Goal: Communication & Community: Answer question/provide support

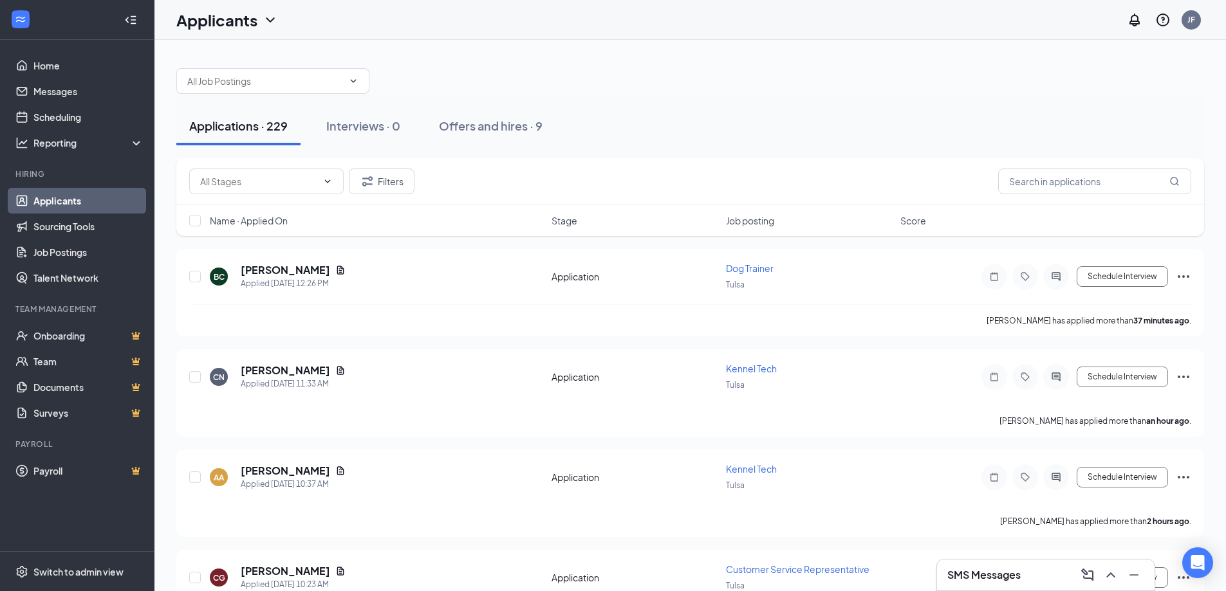
click at [1004, 573] on h3 "SMS Messages" at bounding box center [983, 575] width 73 height 14
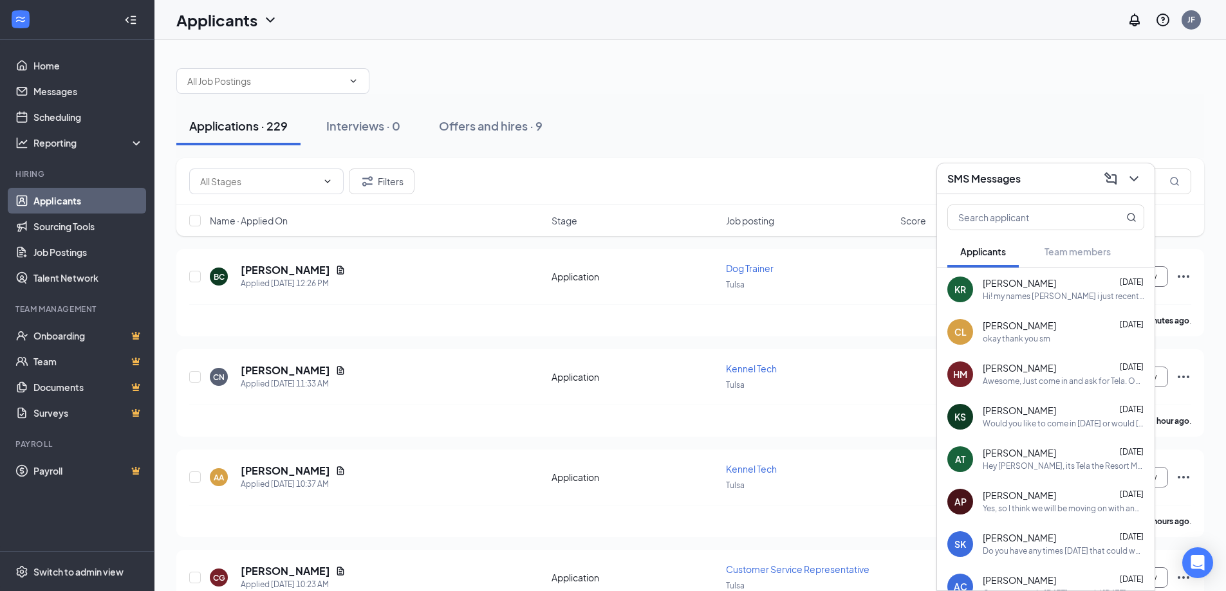
click at [992, 297] on div "Hi! my names [PERSON_NAME] i just recently applied for your kennel tech positio…" at bounding box center [1064, 296] width 162 height 11
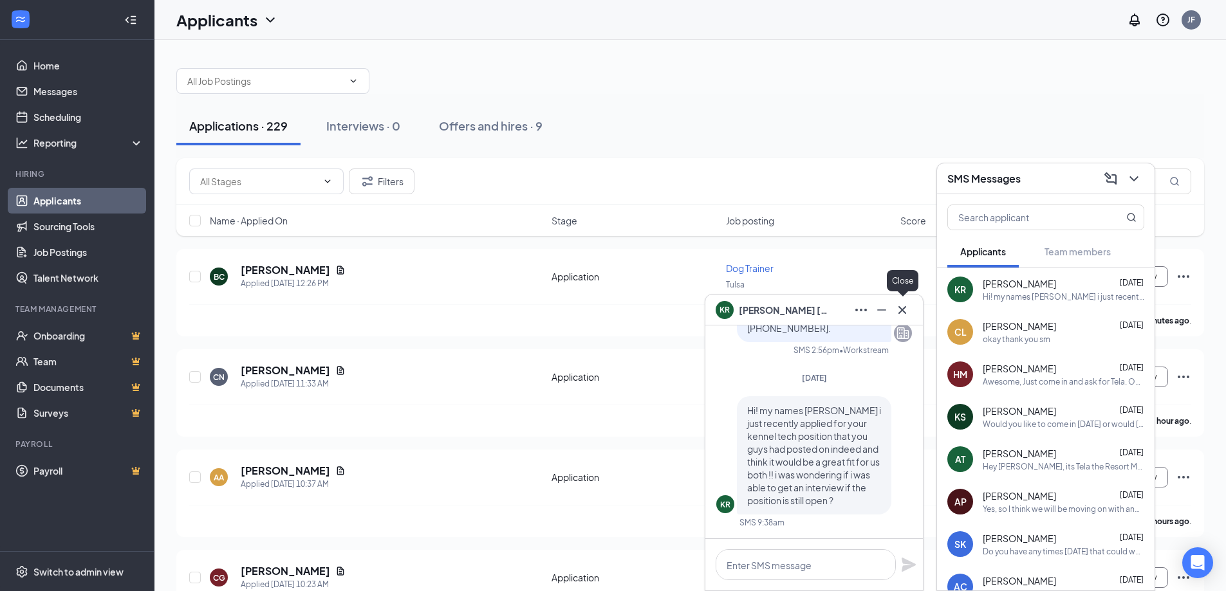
click at [900, 312] on icon "Cross" at bounding box center [902, 310] width 8 height 8
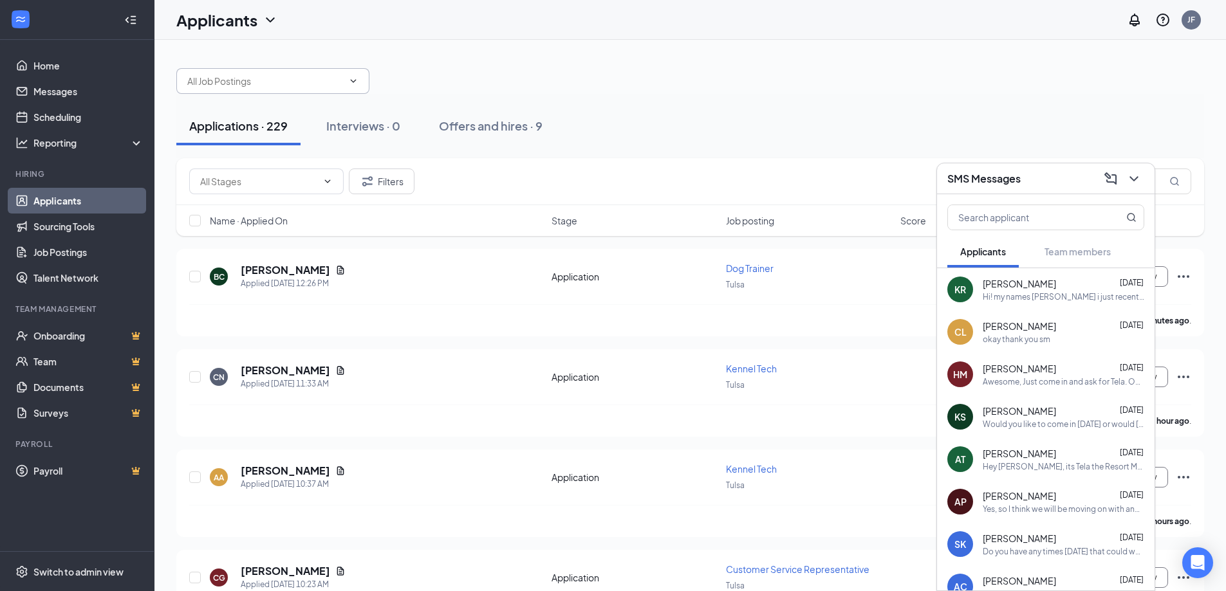
click at [241, 78] on input "text" at bounding box center [265, 81] width 156 height 14
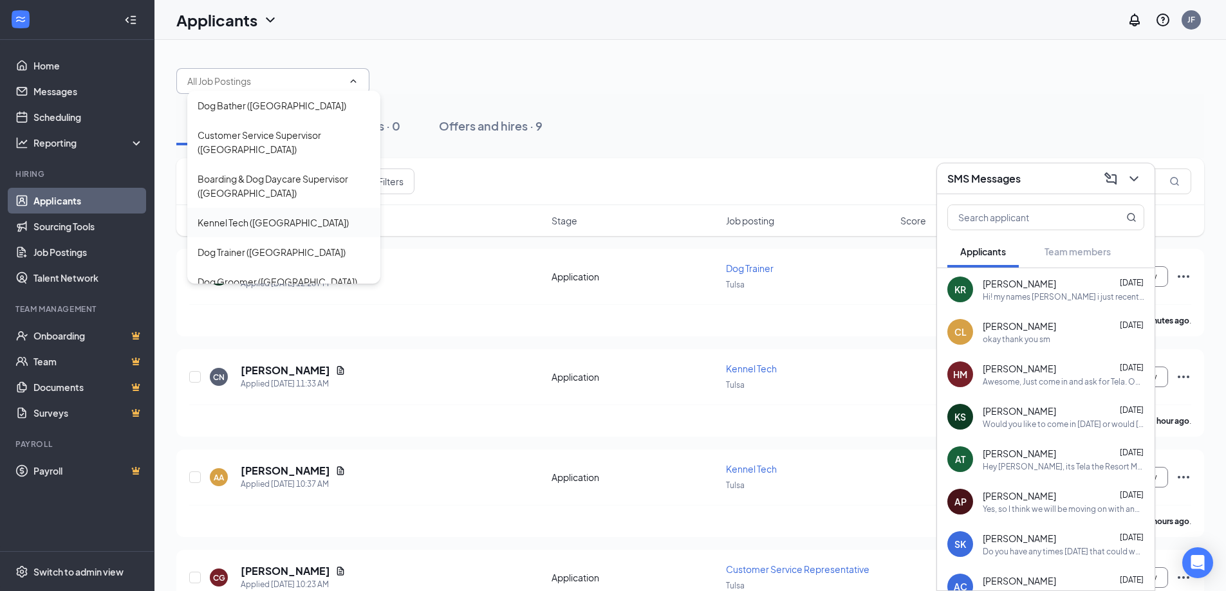
click at [252, 216] on div "Kennel Tech ([GEOGRAPHIC_DATA])" at bounding box center [273, 223] width 151 height 14
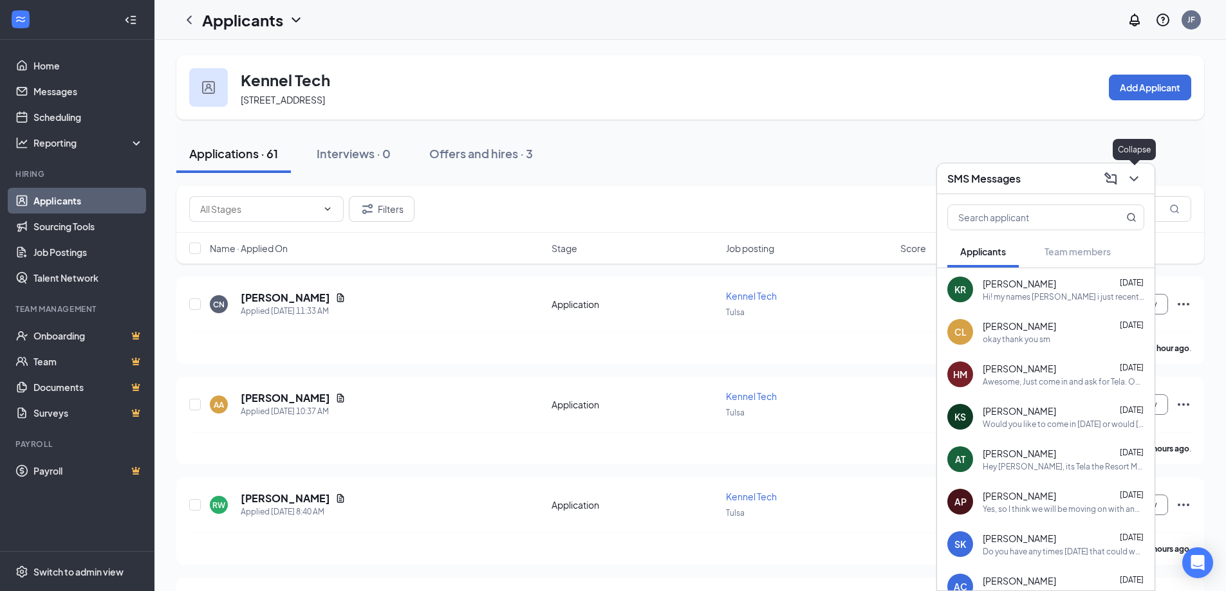
click at [1135, 177] on icon "ChevronDown" at bounding box center [1133, 178] width 15 height 15
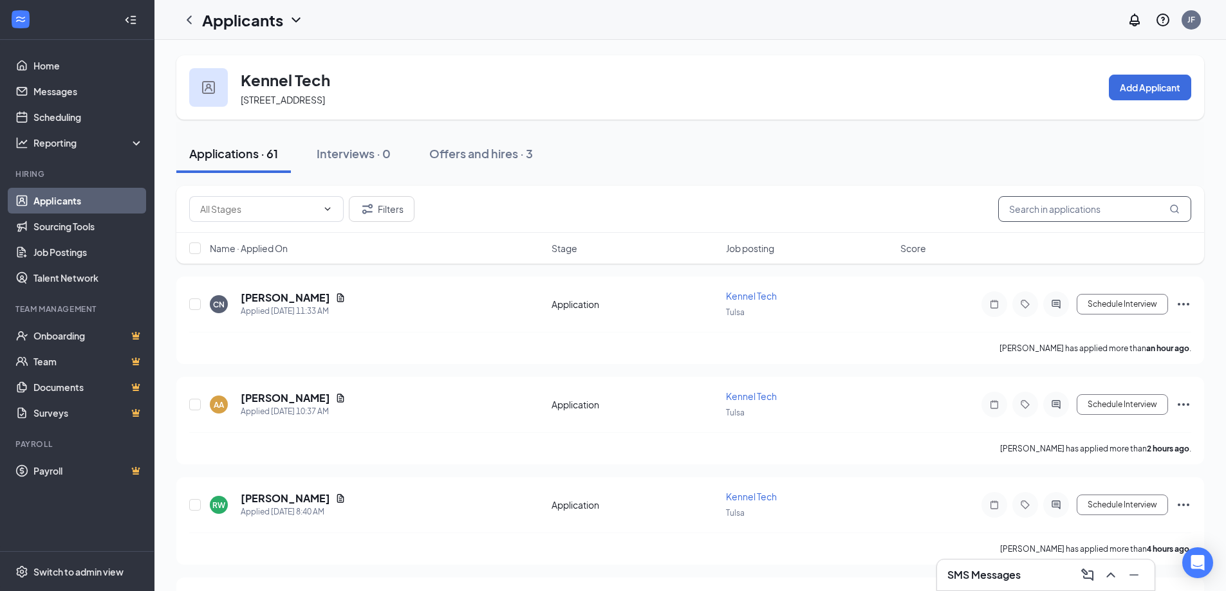
click at [1019, 211] on input "text" at bounding box center [1094, 209] width 193 height 26
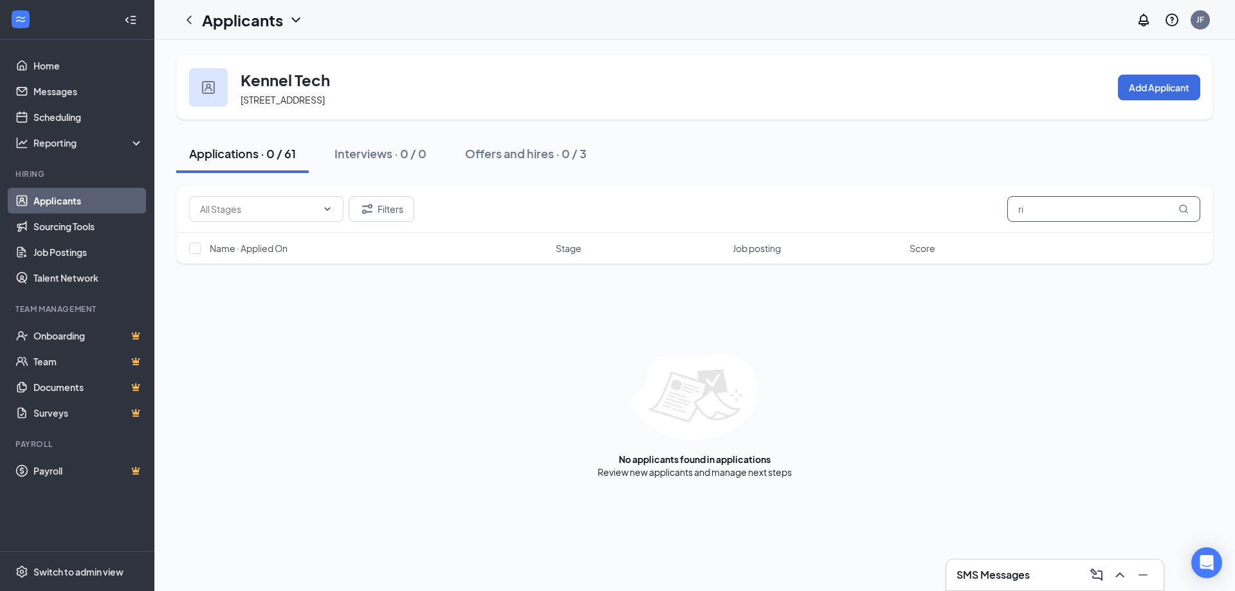
type input "r"
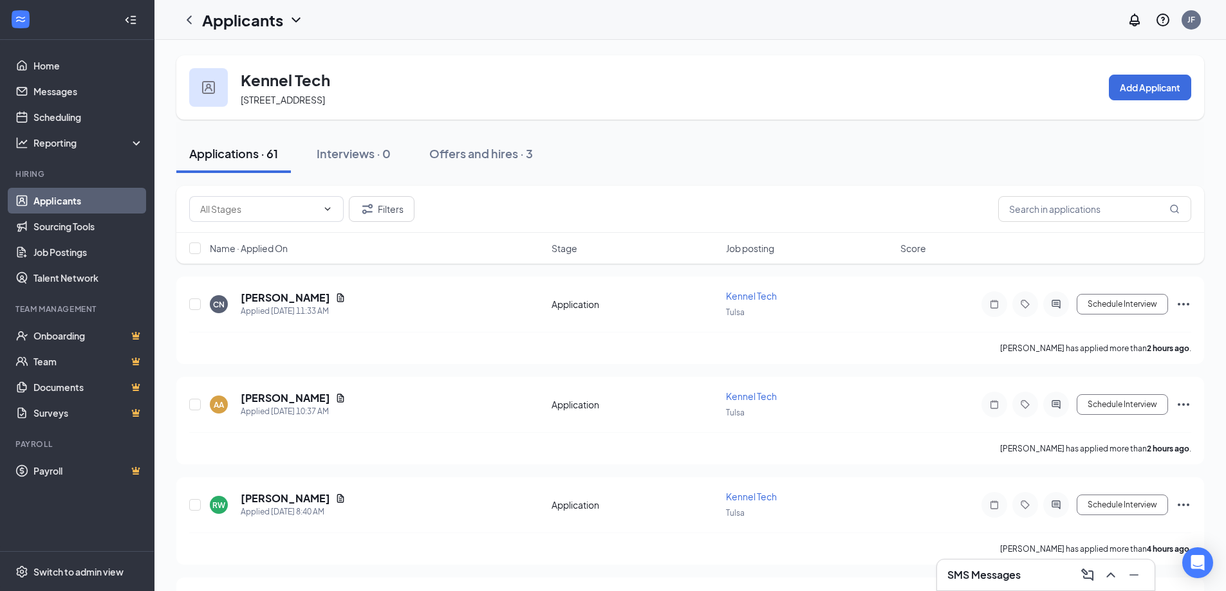
click at [295, 19] on icon "ChevronDown" at bounding box center [295, 19] width 15 height 15
click at [261, 51] on link "Applicants" at bounding box center [279, 56] width 139 height 13
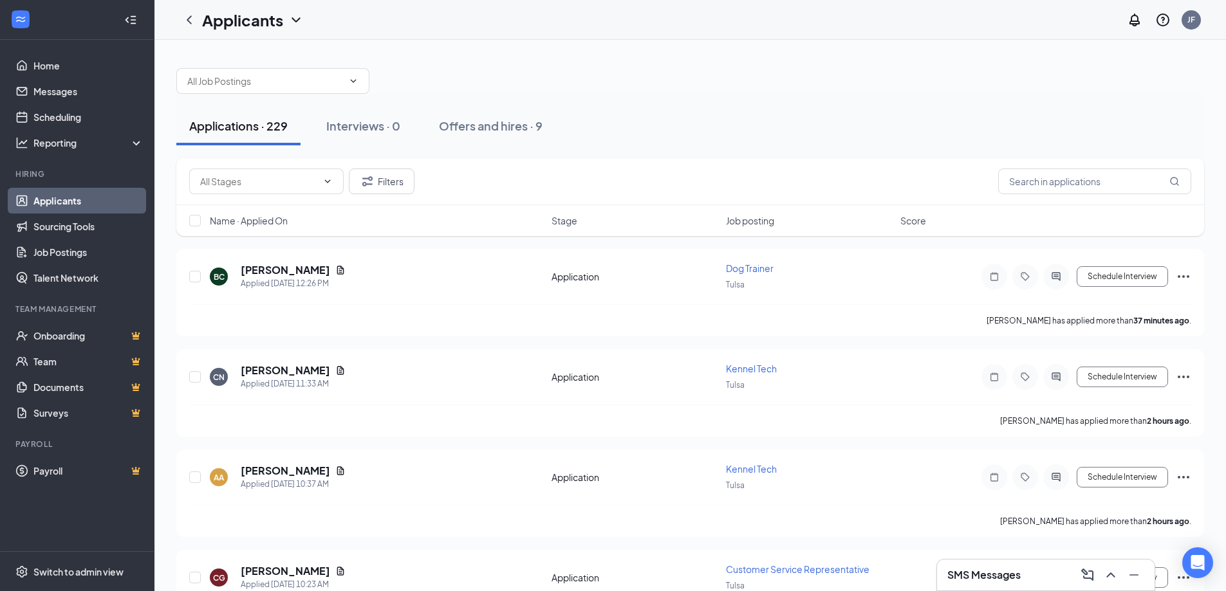
click at [1001, 580] on h3 "SMS Messages" at bounding box center [983, 575] width 73 height 14
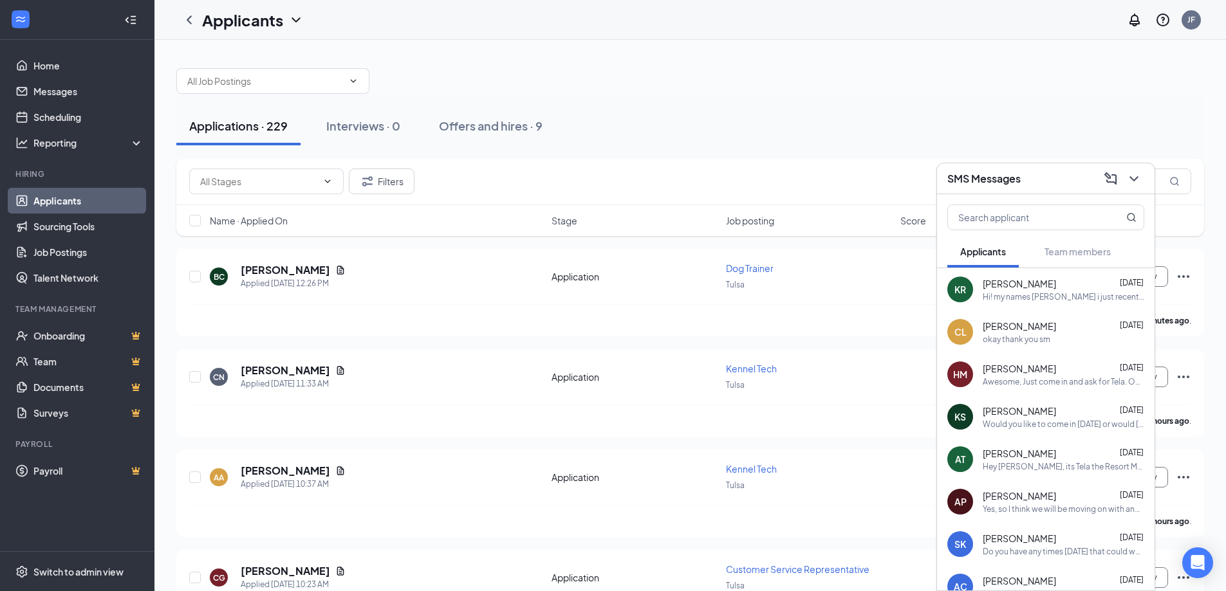
click at [1017, 283] on span "[PERSON_NAME]" at bounding box center [1019, 283] width 73 height 13
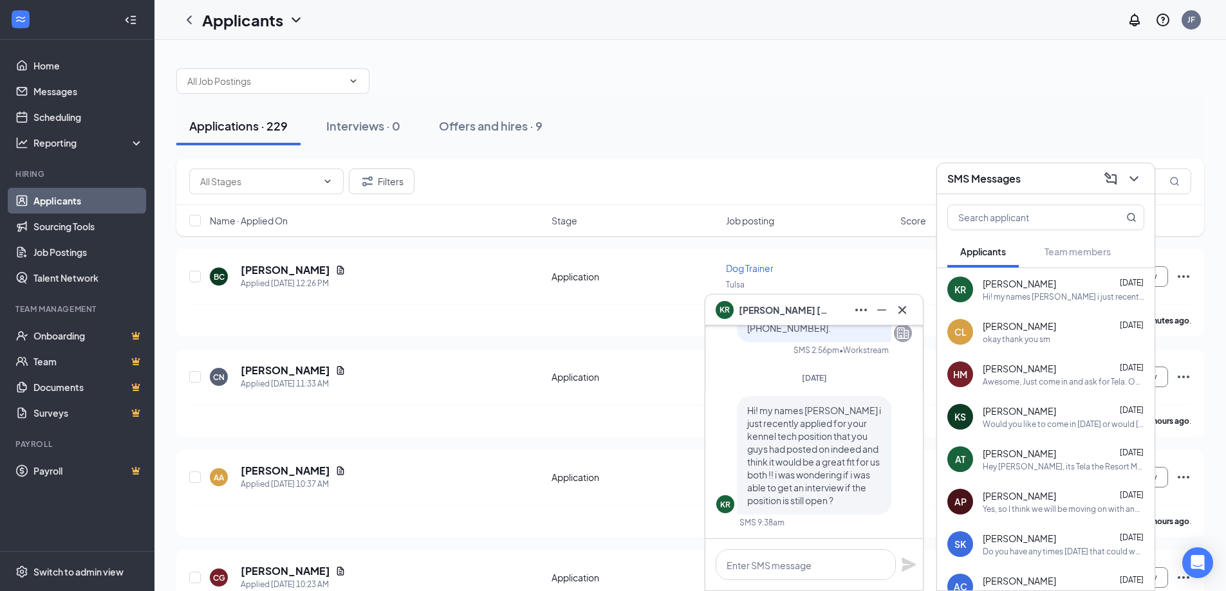
click at [754, 308] on span "[PERSON_NAME]" at bounding box center [784, 310] width 90 height 14
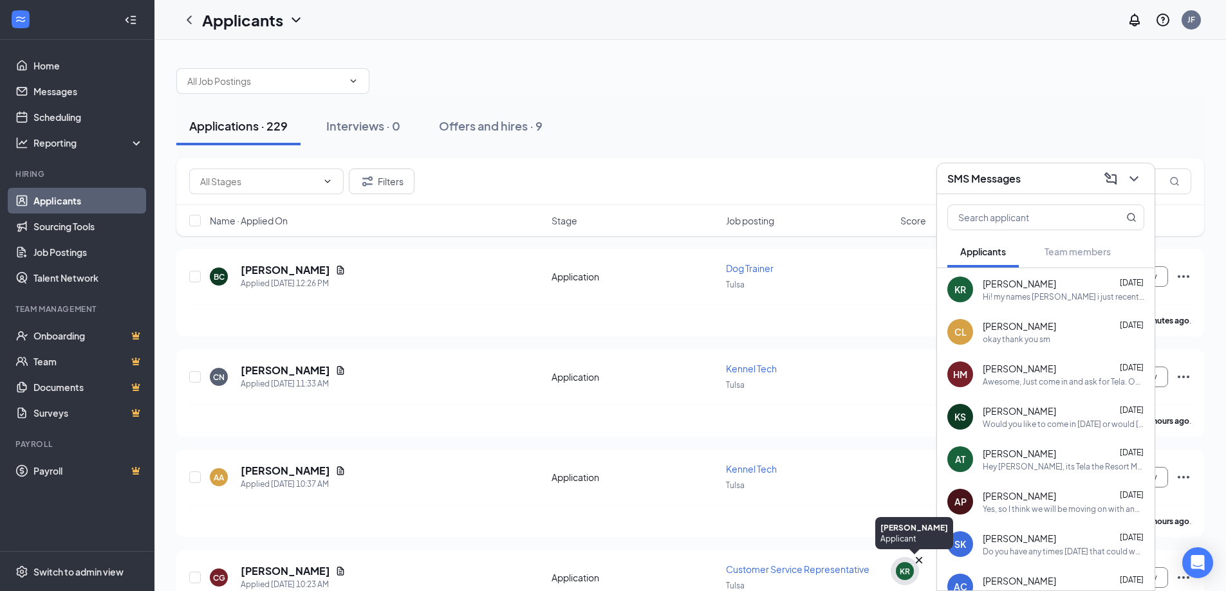
click at [919, 560] on icon "Cross" at bounding box center [919, 560] width 6 height 6
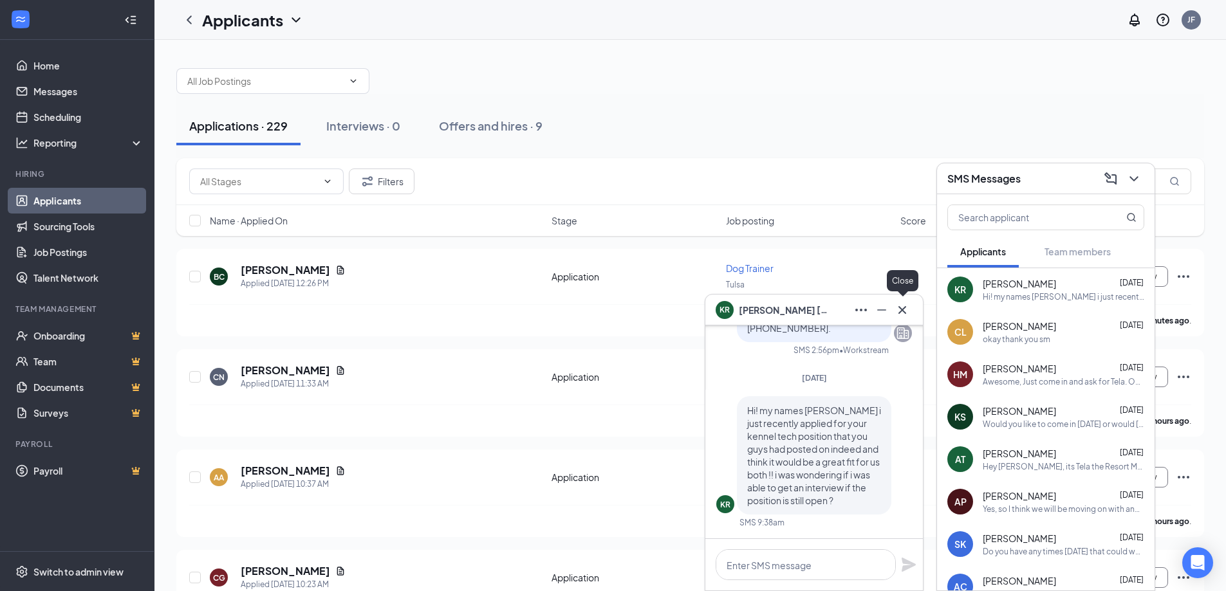
click at [903, 305] on icon "Cross" at bounding box center [901, 309] width 15 height 15
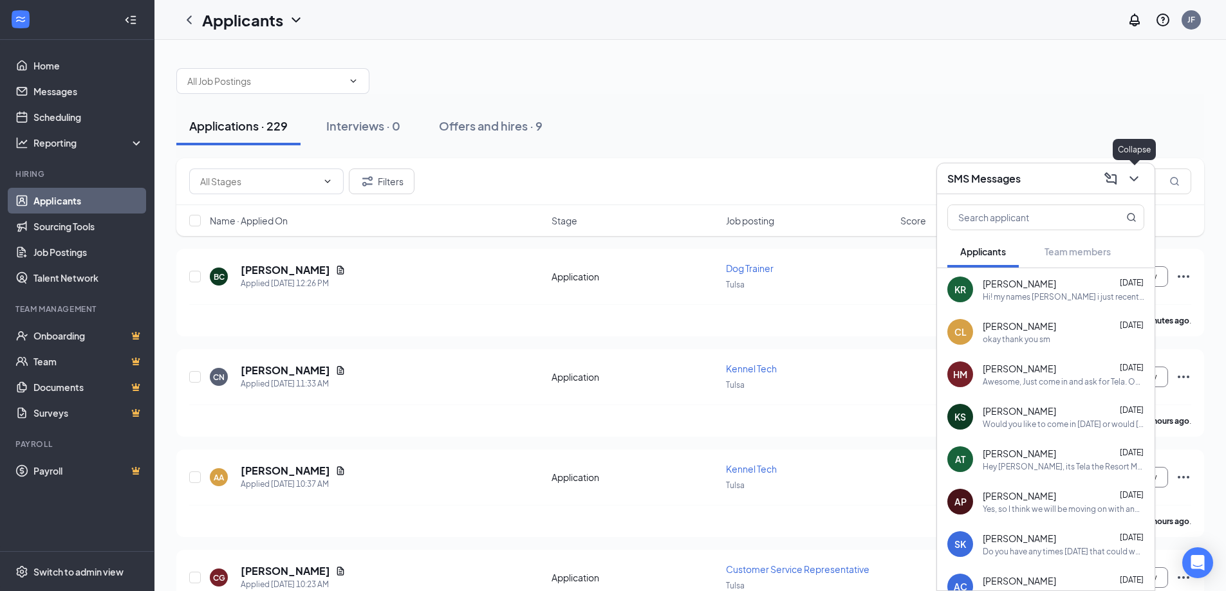
click at [1129, 177] on icon "ChevronDown" at bounding box center [1133, 178] width 15 height 15
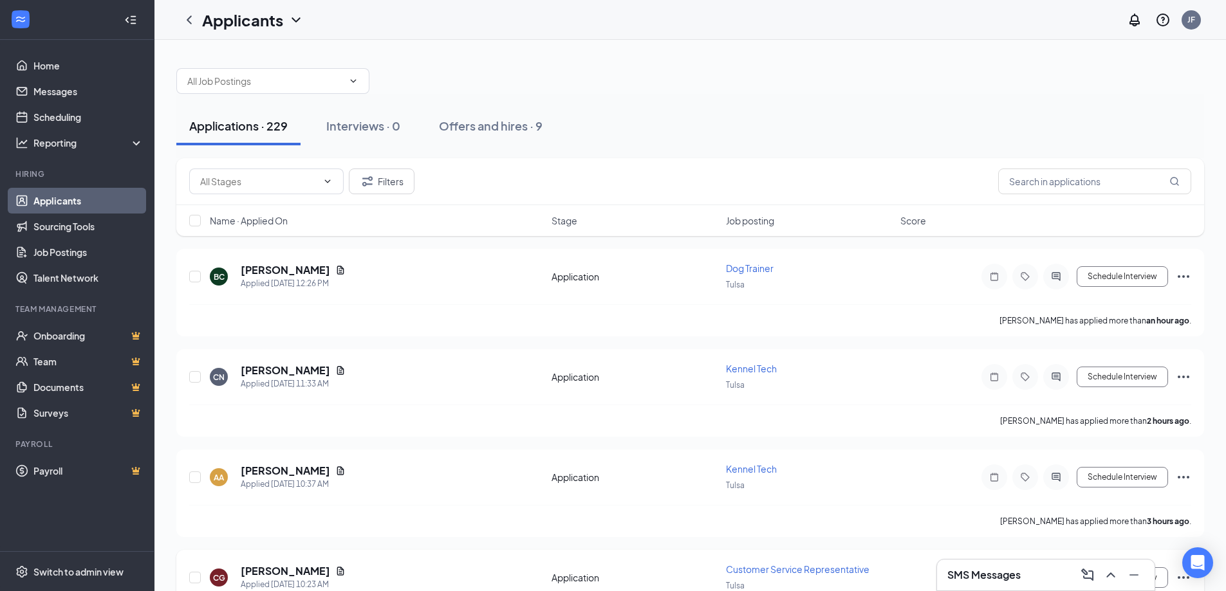
click at [822, 570] on span "Customer Service Representative" at bounding box center [797, 570] width 143 height 12
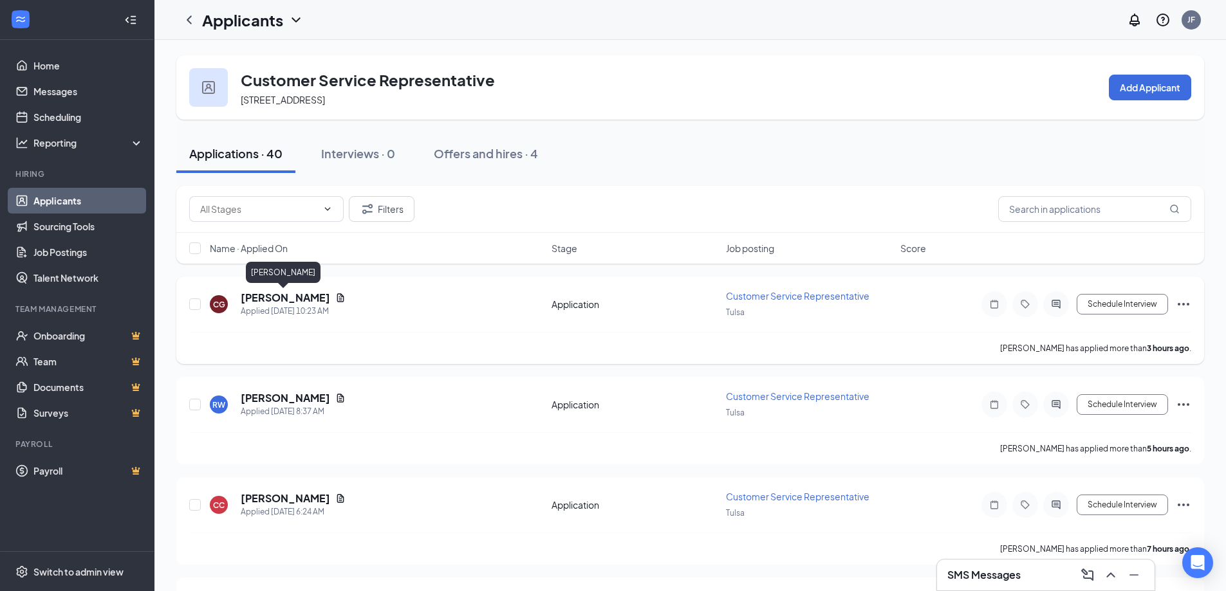
click at [267, 300] on h5 "[PERSON_NAME]" at bounding box center [285, 298] width 89 height 14
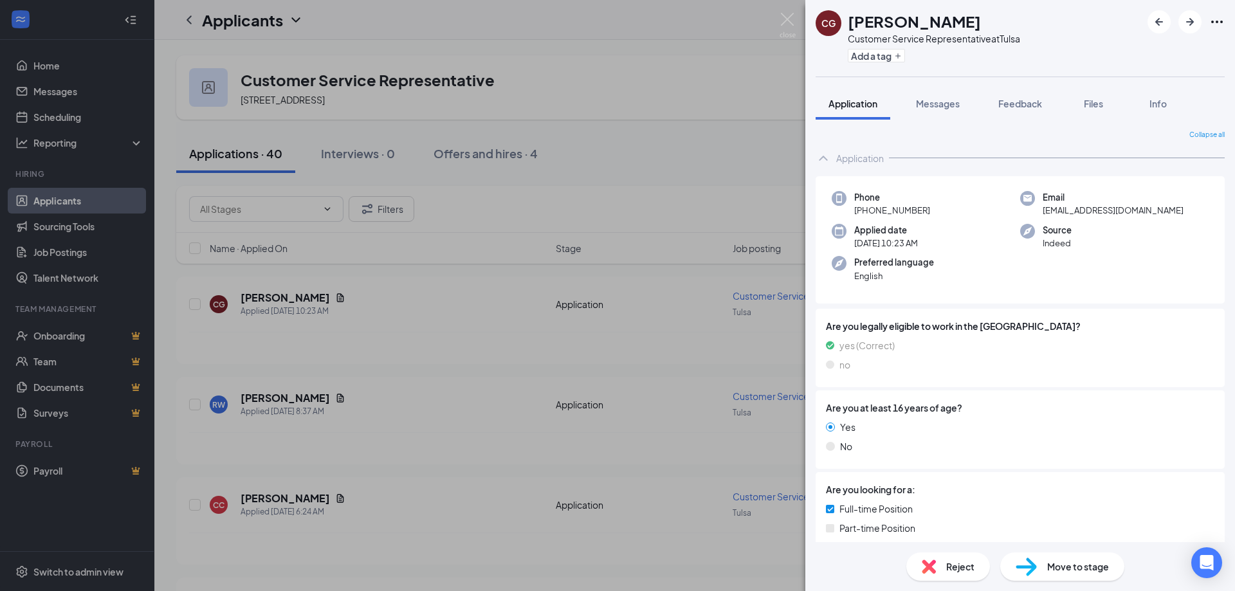
scroll to position [253, 0]
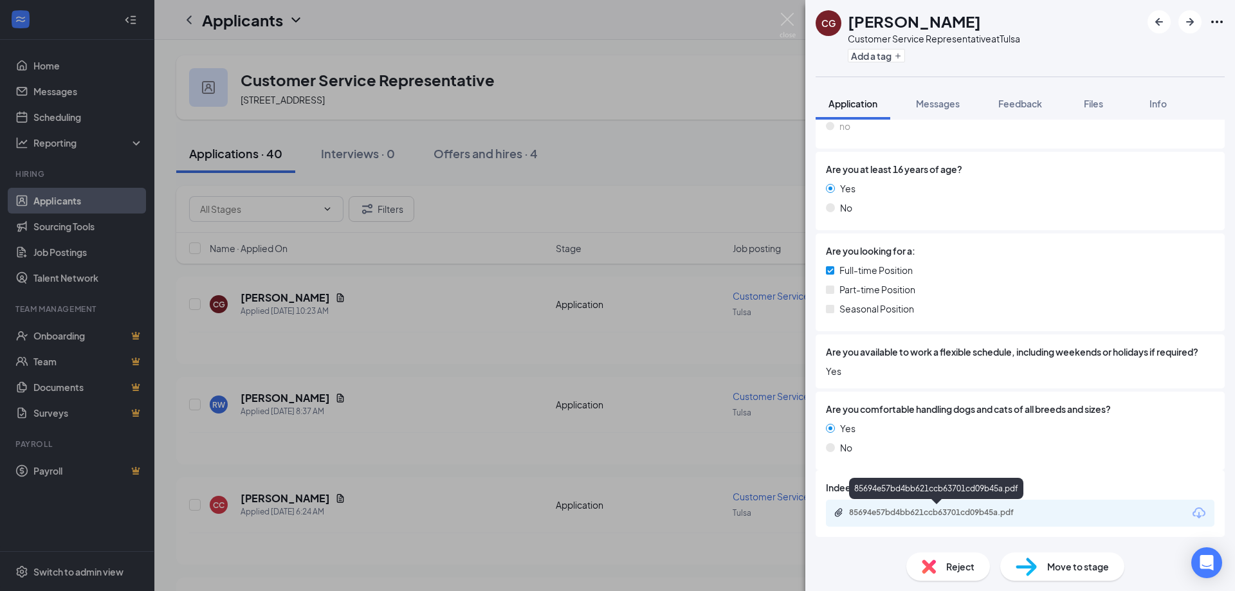
click at [923, 513] on div "85694e57bd4bb621ccb63701cd09b45a.pdf" at bounding box center [939, 513] width 180 height 10
click at [786, 16] on img at bounding box center [788, 25] width 16 height 25
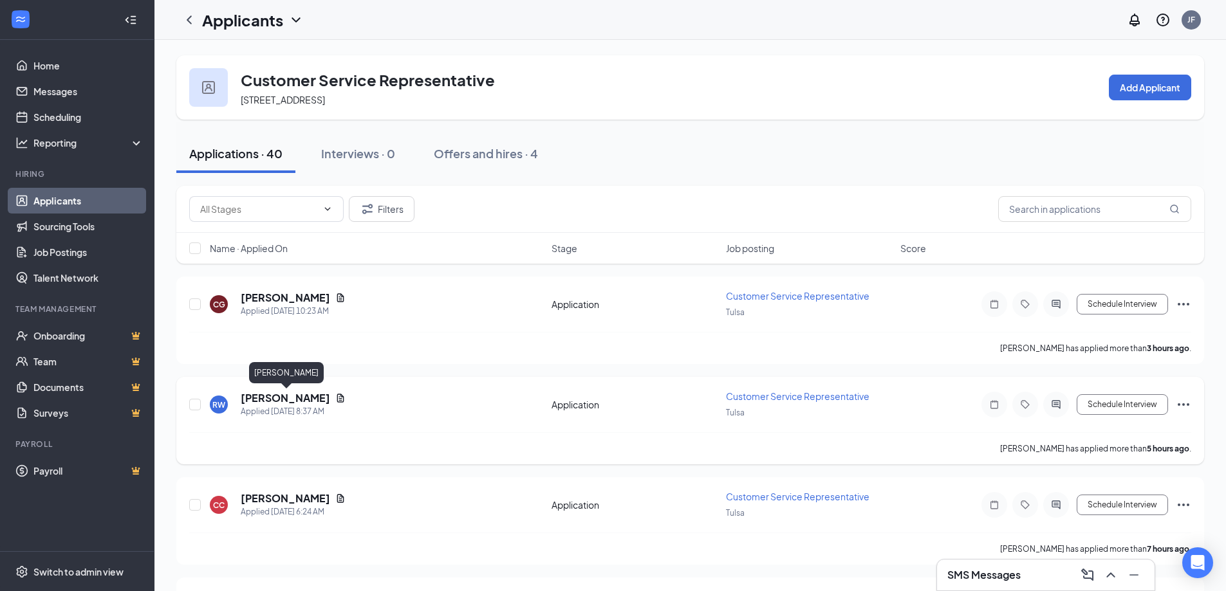
click at [262, 398] on h5 "[PERSON_NAME]" at bounding box center [285, 398] width 89 height 14
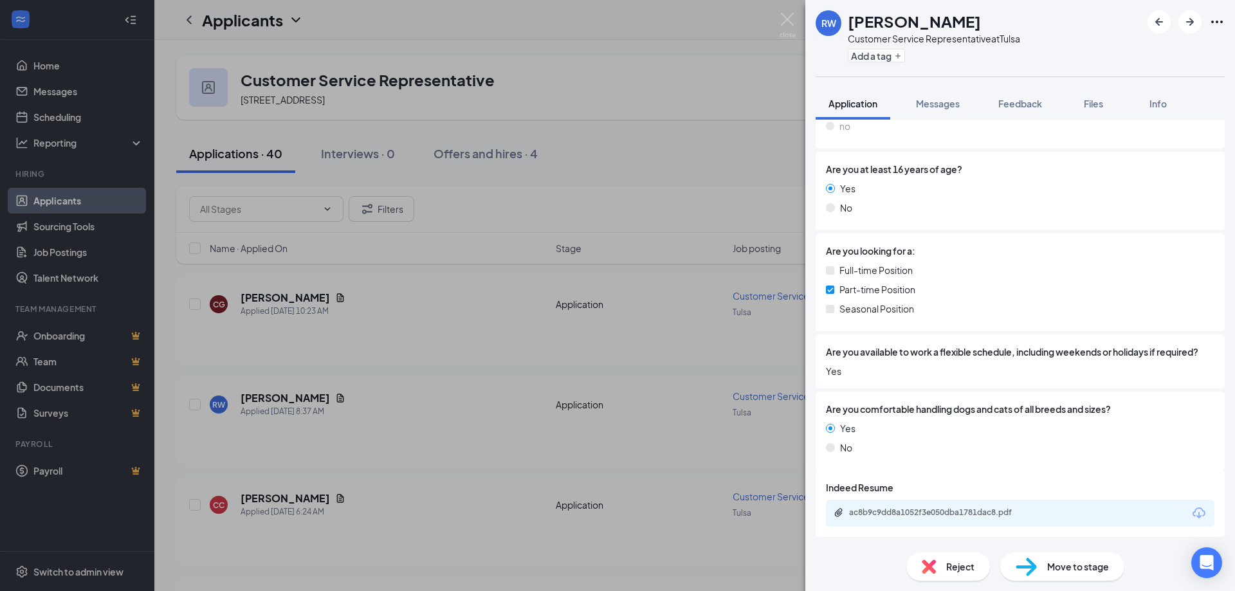
scroll to position [289, 0]
click at [970, 510] on div "ac8b9c9dd8a1052f3e050dba1781dac8.pdf" at bounding box center [939, 513] width 180 height 10
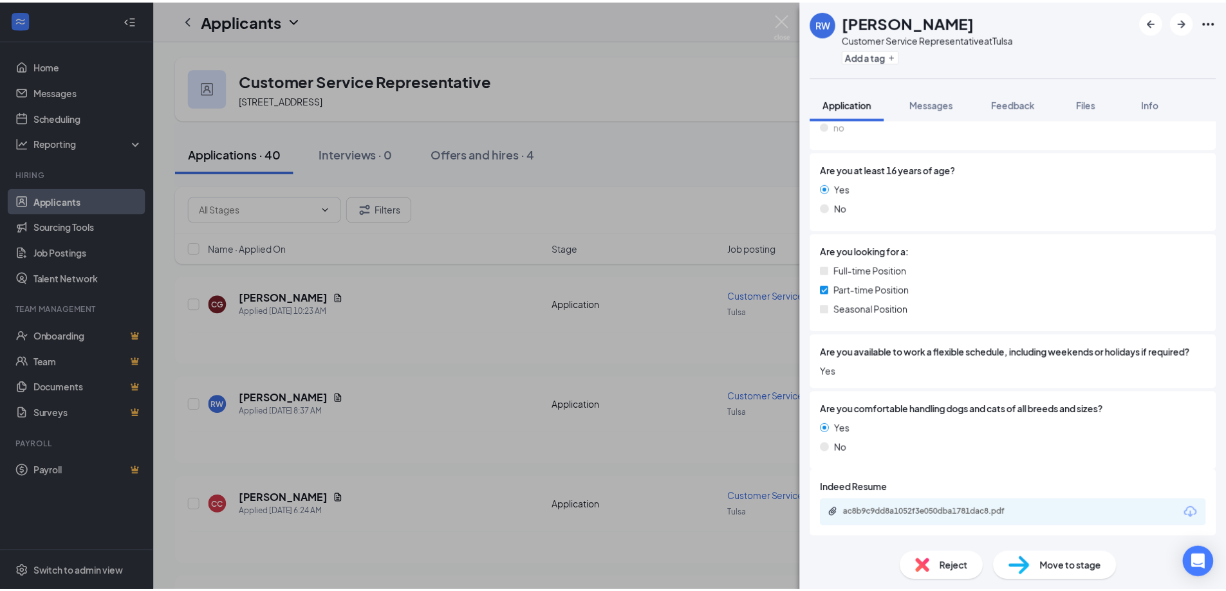
scroll to position [284, 0]
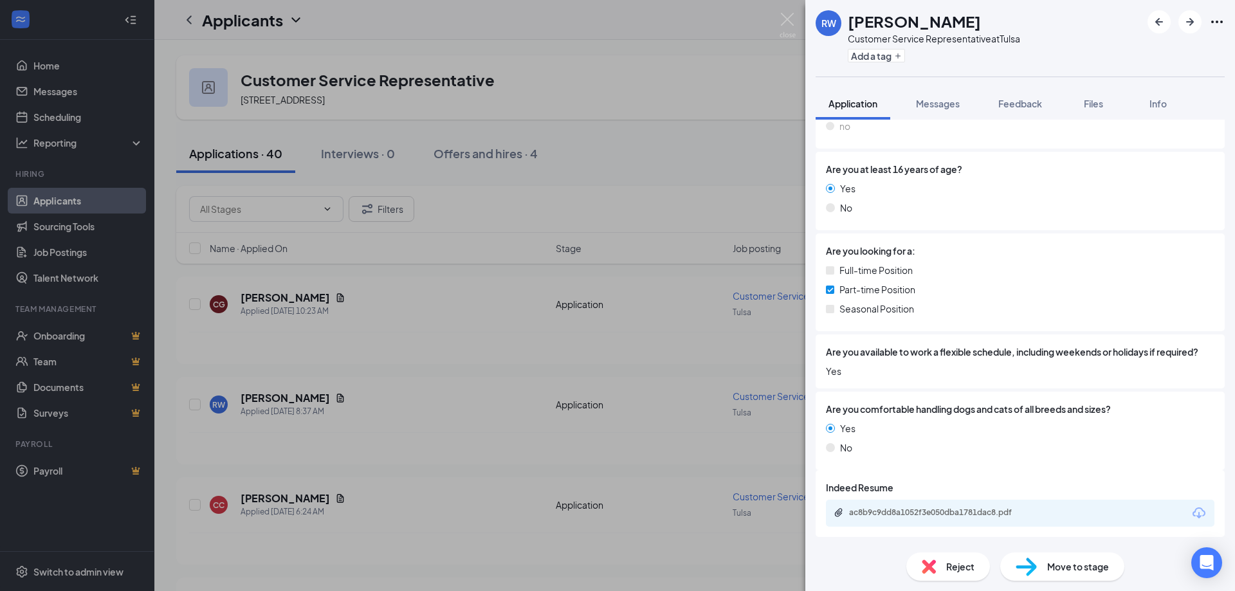
click at [787, 12] on div "[PERSON_NAME] [PERSON_NAME] Customer Service Representative at [GEOGRAPHIC_DATA…" at bounding box center [617, 295] width 1235 height 591
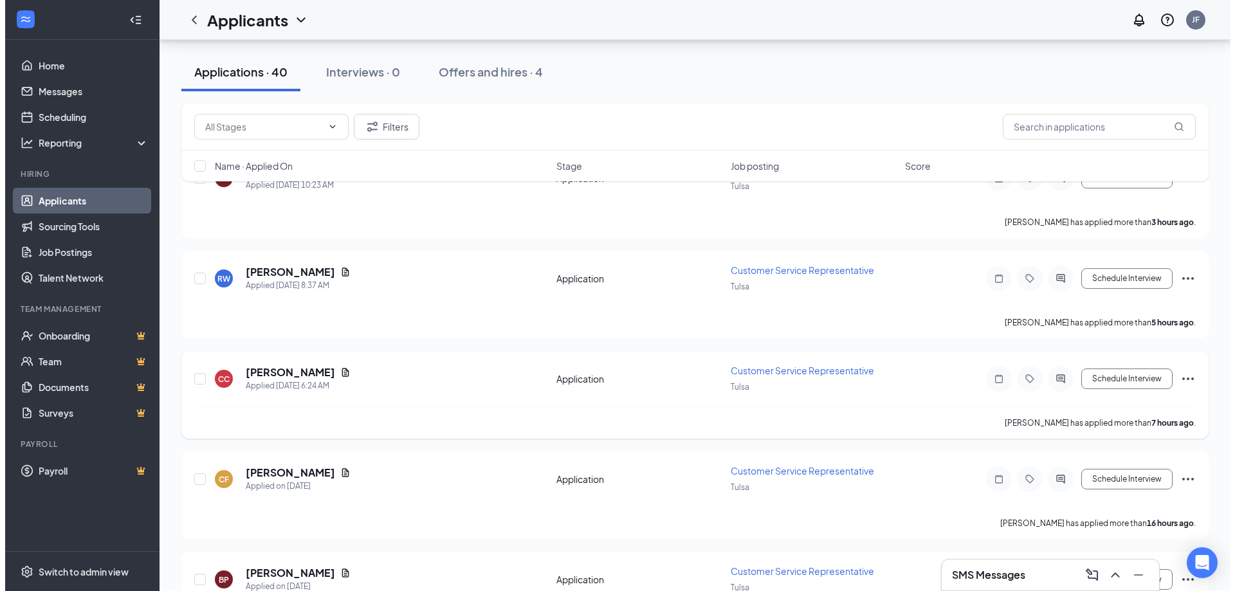
scroll to position [129, 0]
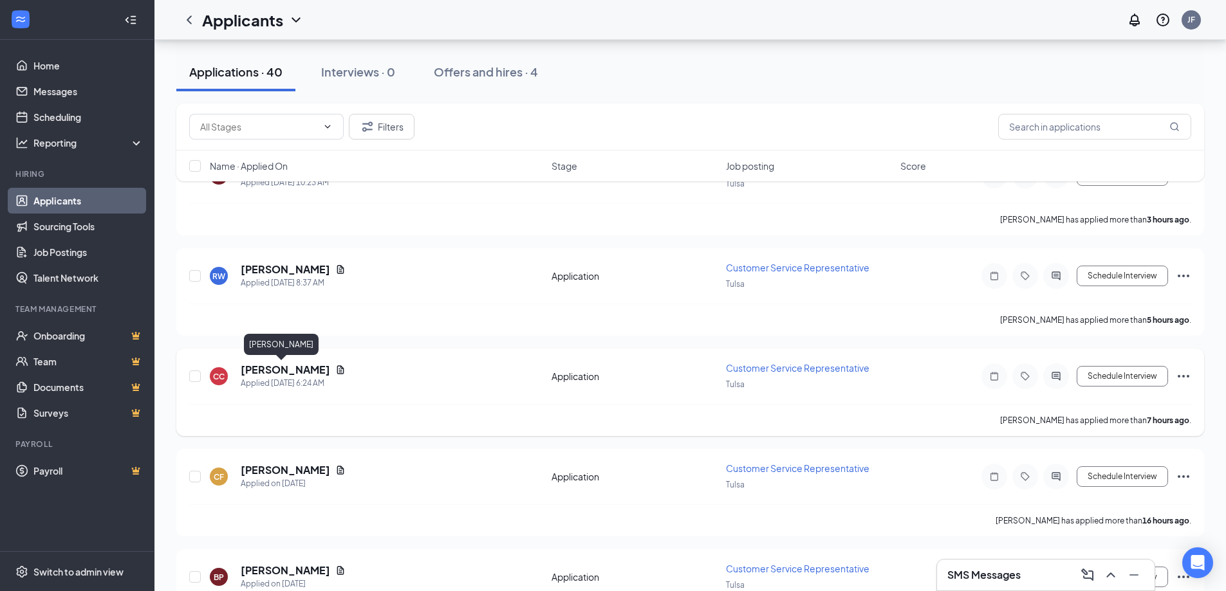
click at [292, 368] on h5 "[PERSON_NAME]" at bounding box center [285, 370] width 89 height 14
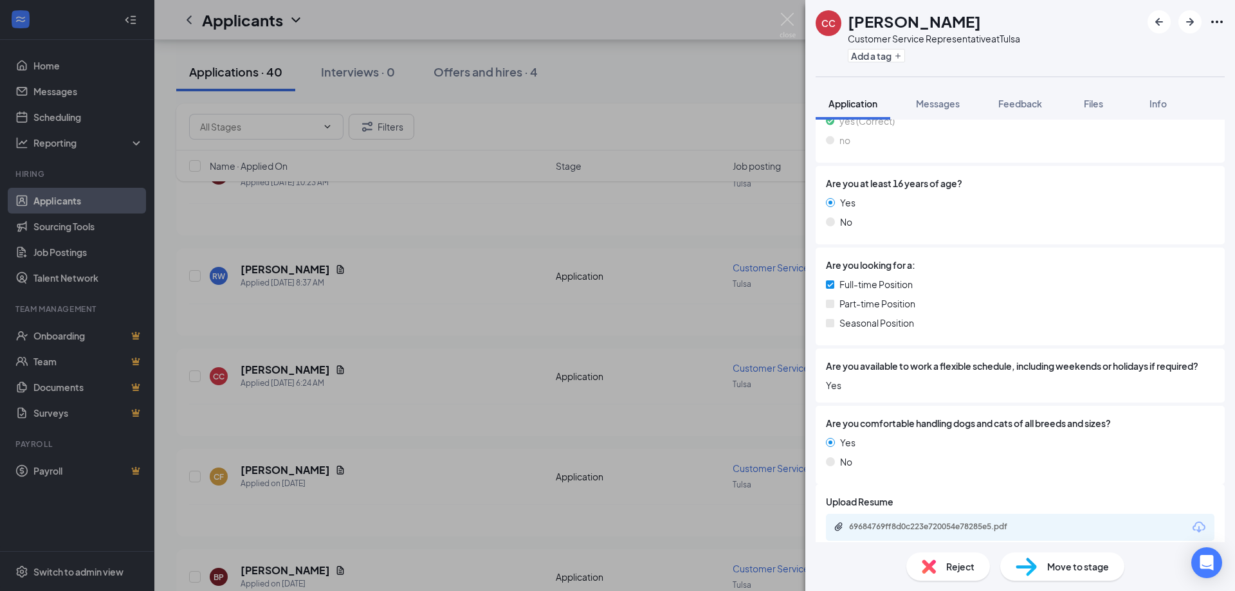
scroll to position [253, 0]
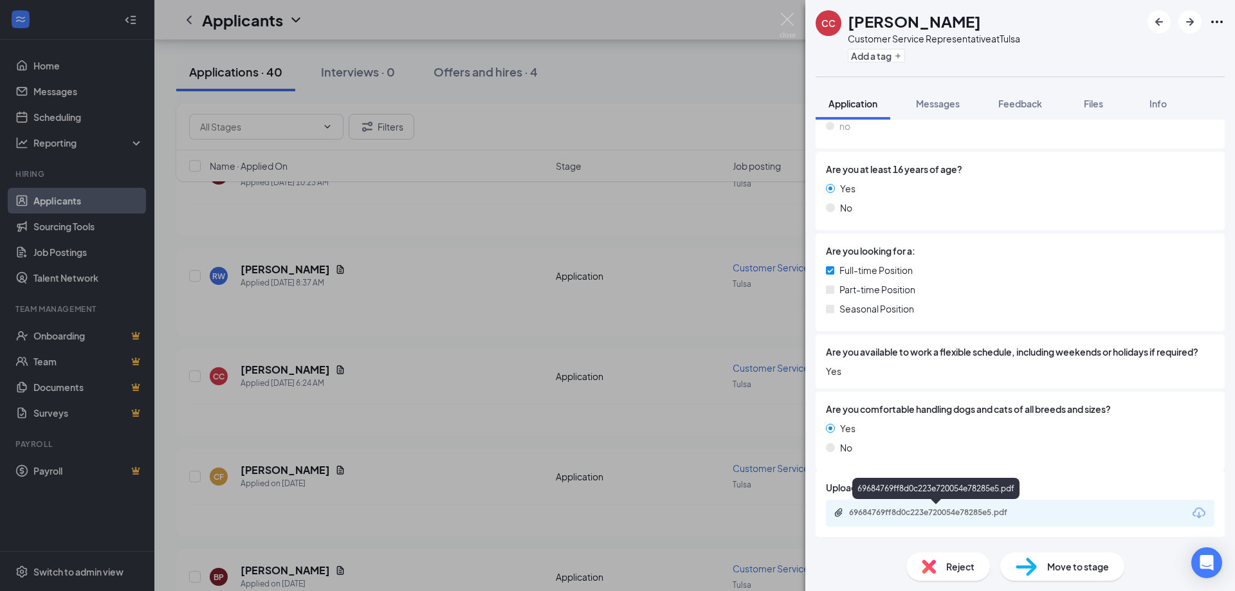
click at [910, 508] on div "69684769ff8d0c223e720054e78285e5.pdf" at bounding box center [939, 513] width 180 height 10
click at [791, 19] on img at bounding box center [788, 25] width 16 height 25
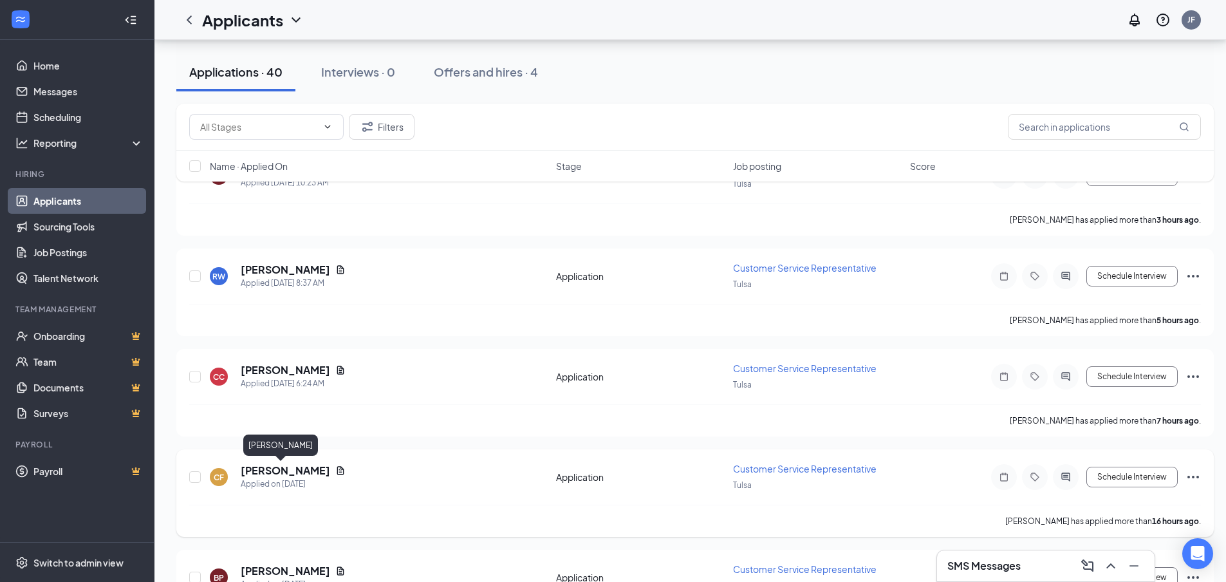
click at [273, 474] on h5 "[PERSON_NAME]" at bounding box center [285, 470] width 89 height 14
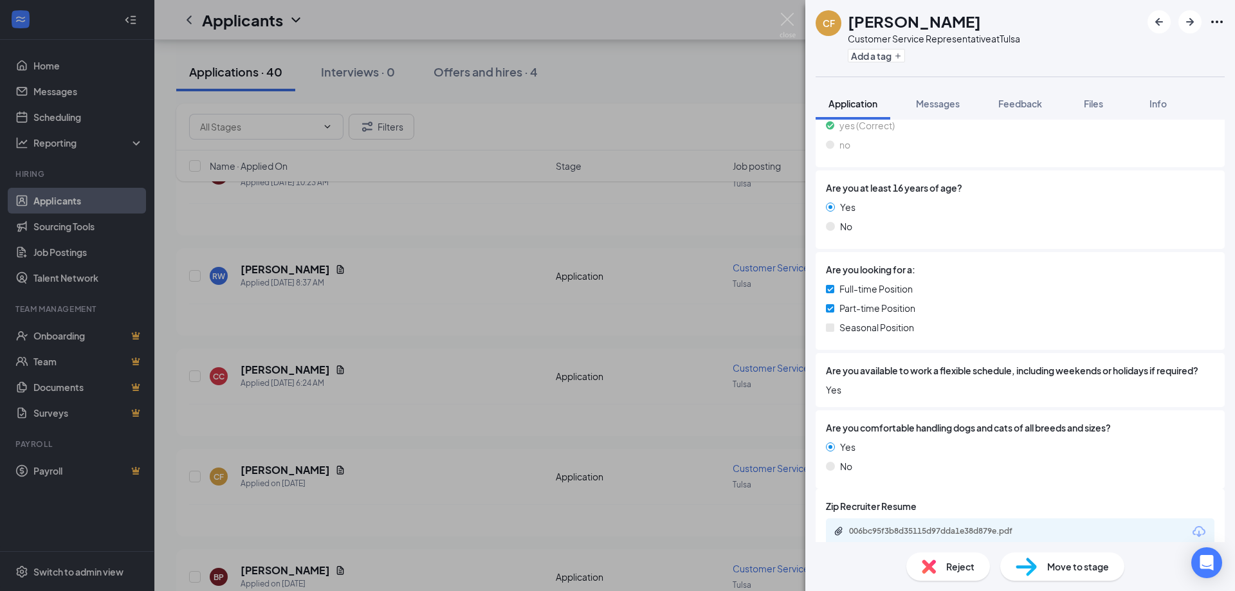
scroll to position [253, 0]
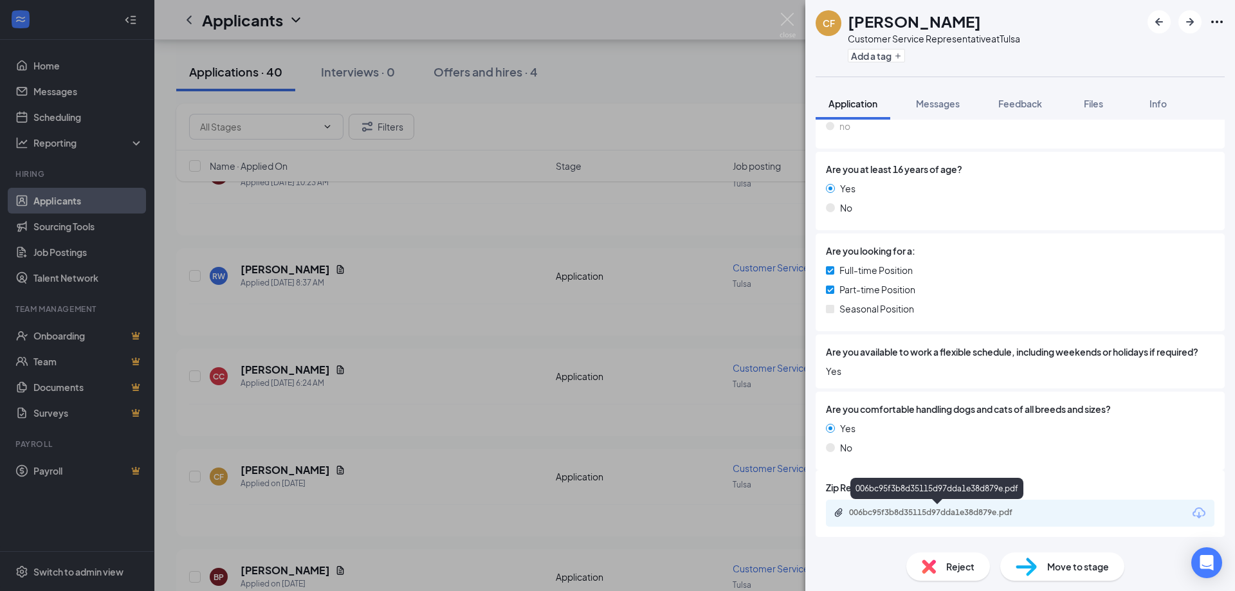
click at [896, 511] on div "006bc95f3b8d35115d97dda1e38d879e.pdf" at bounding box center [939, 513] width 180 height 10
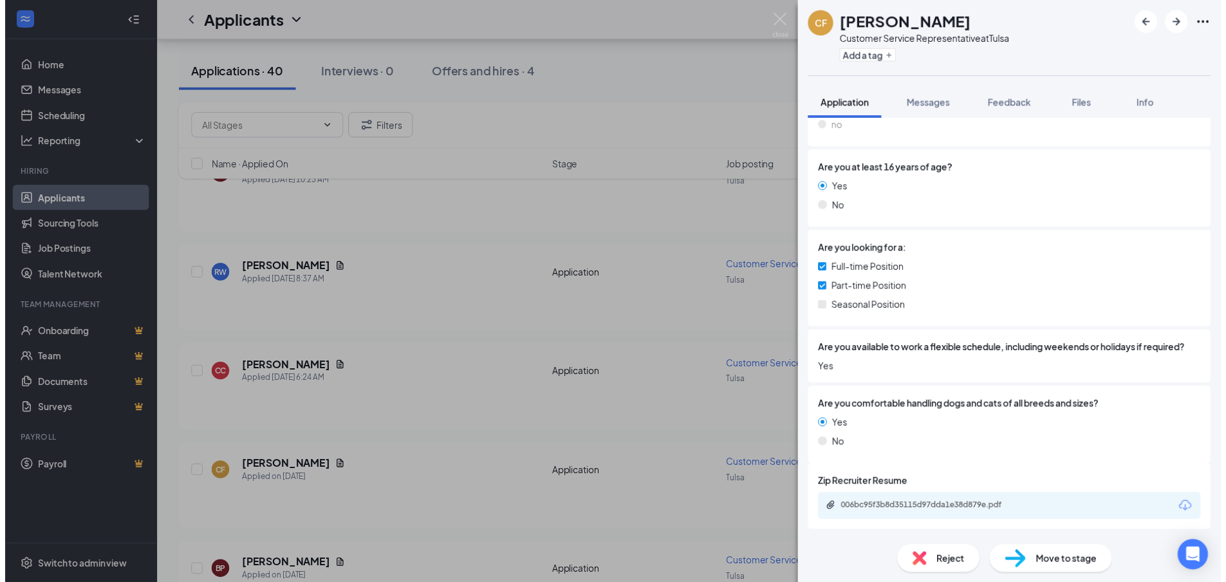
scroll to position [248, 0]
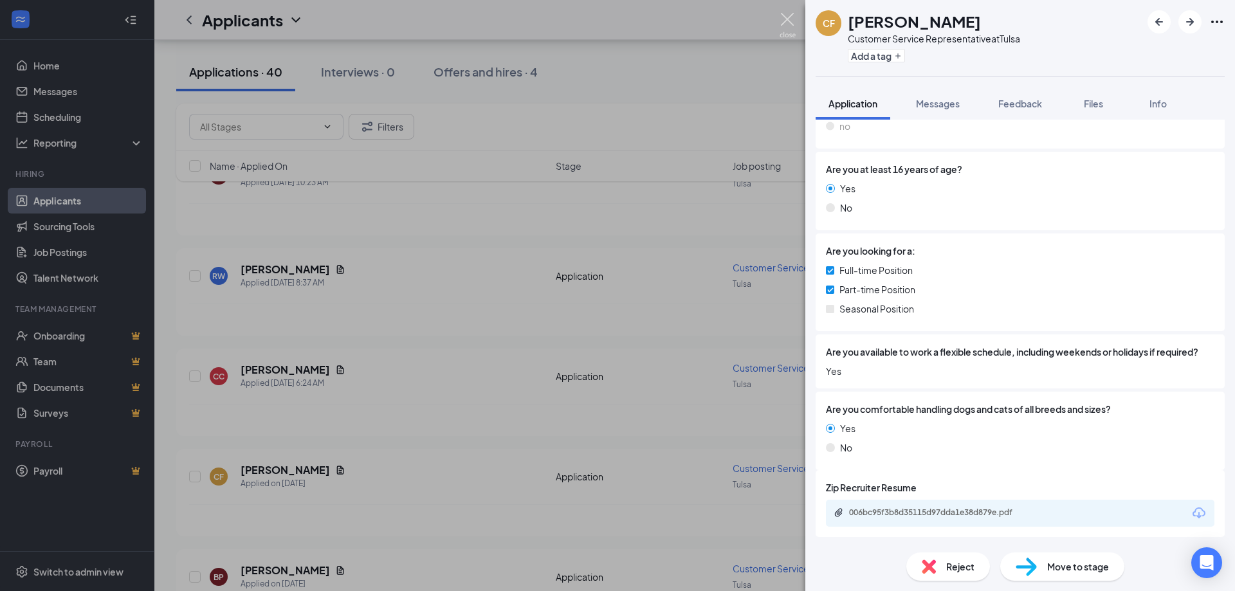
click at [789, 17] on img at bounding box center [788, 25] width 16 height 25
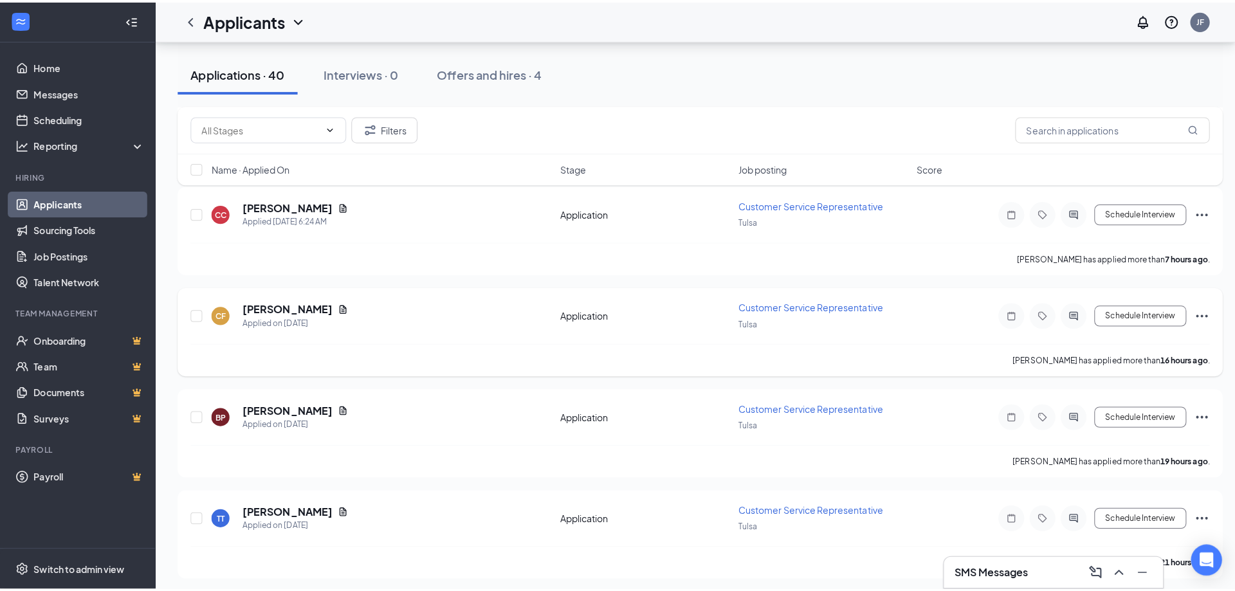
scroll to position [322, 0]
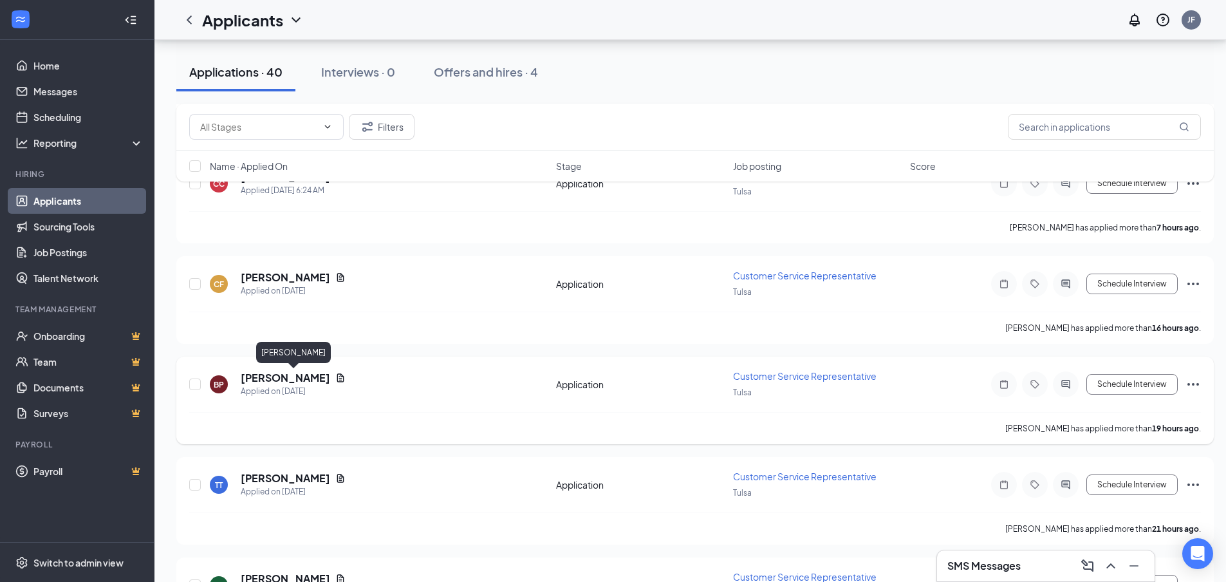
click at [326, 377] on h5 "[PERSON_NAME]" at bounding box center [285, 378] width 89 height 14
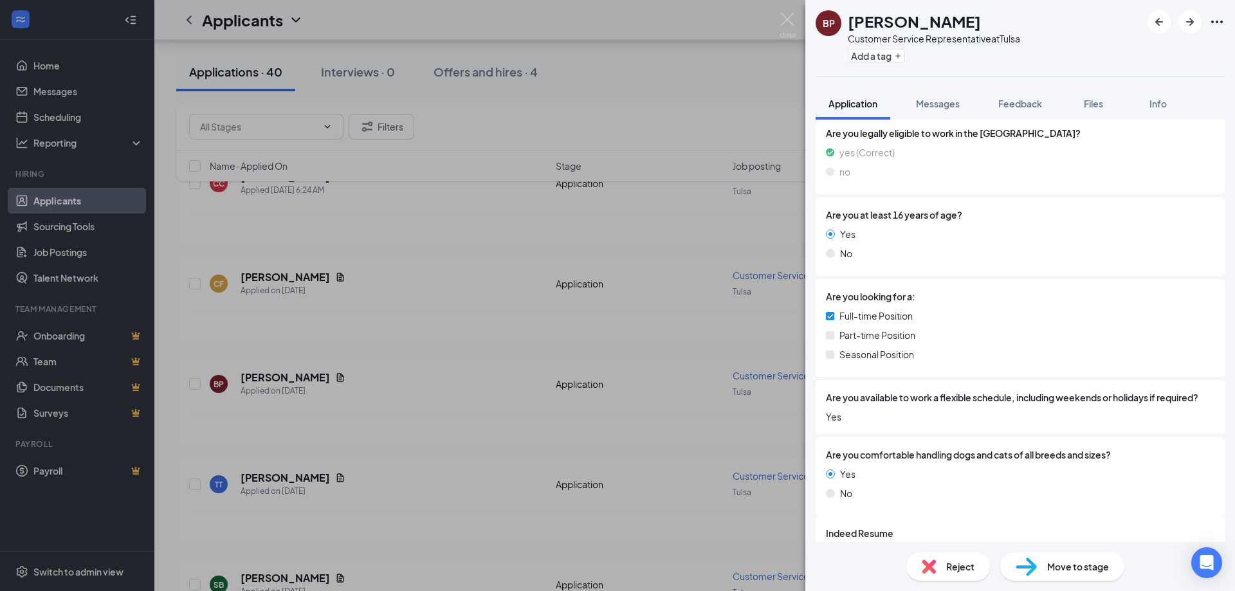
scroll to position [253, 0]
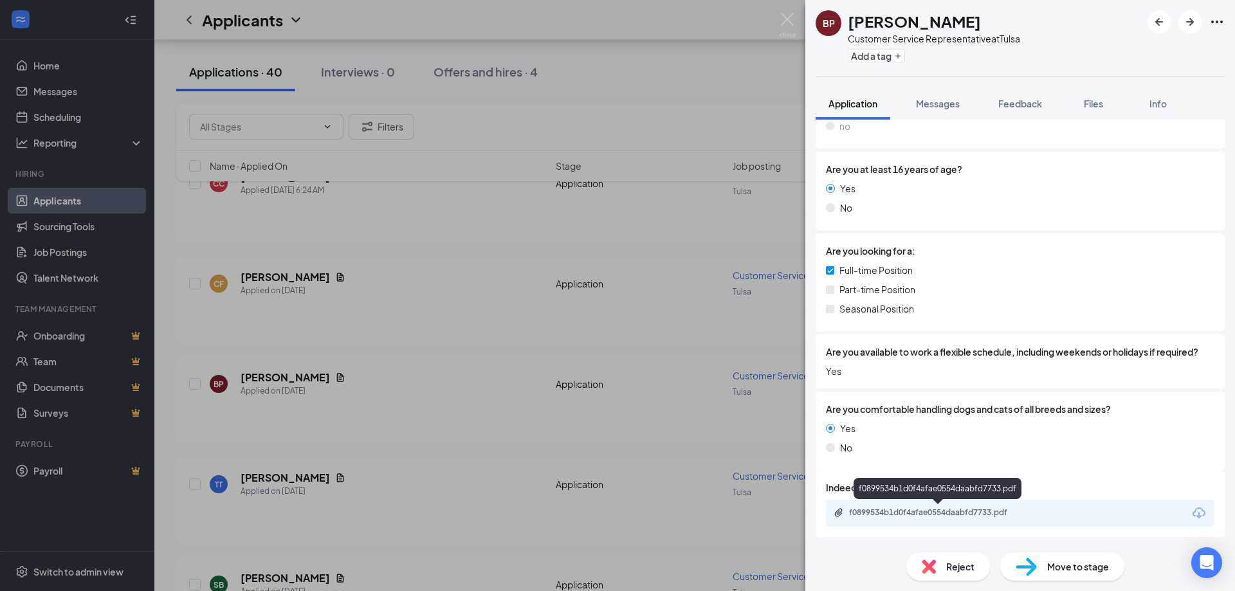
click at [923, 511] on div "f0899534b1d0f4afae0554daabfd7733.pdf" at bounding box center [939, 513] width 180 height 10
click at [934, 103] on span "Messages" at bounding box center [938, 104] width 44 height 12
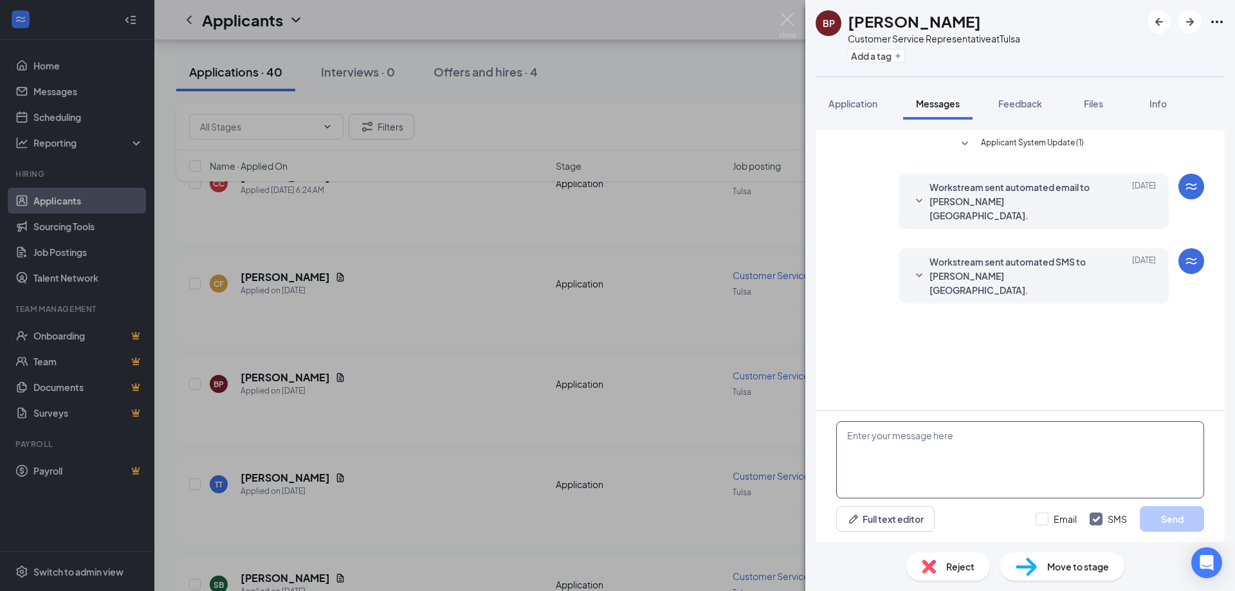
click at [882, 443] on textarea at bounding box center [1020, 459] width 368 height 77
click at [856, 437] on textarea "HI, it's [PERSON_NAME]" at bounding box center [1020, 459] width 368 height 77
click at [922, 434] on textarea "Hi, it's [PERSON_NAME]" at bounding box center [1020, 459] width 368 height 77
click at [1164, 436] on textarea "Hi, it's [PERSON_NAME] with PetSuites Tulsa would you beable to come in for an …" at bounding box center [1020, 459] width 368 height 77
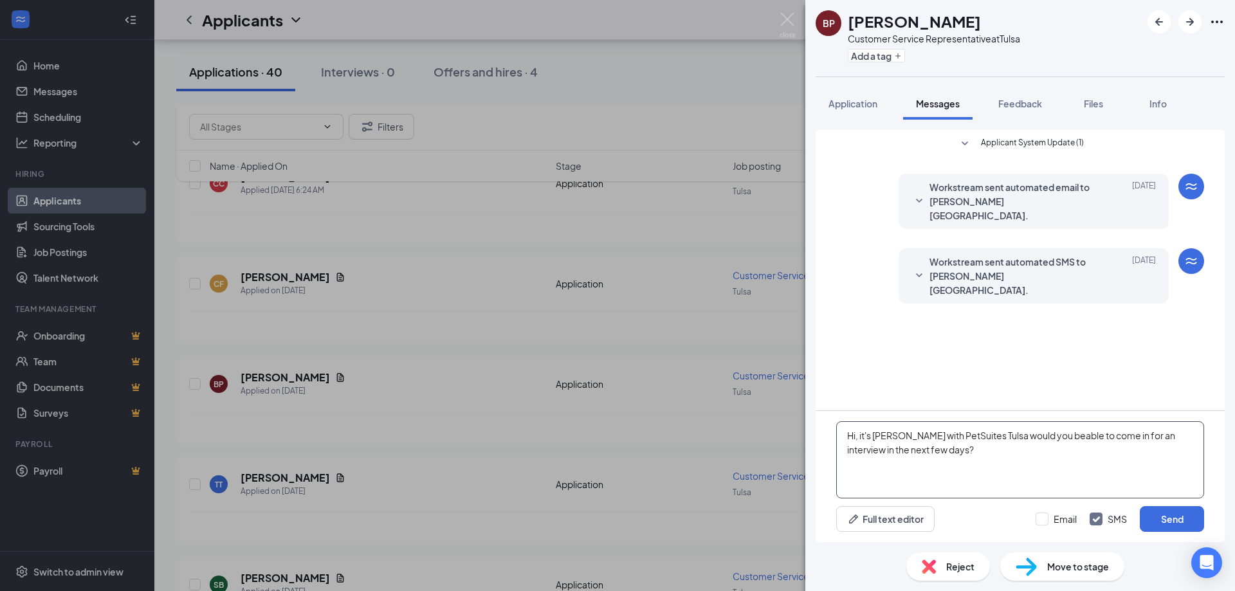
drag, startPoint x: 914, startPoint y: 449, endPoint x: 842, endPoint y: 441, distance: 73.1
click at [842, 441] on textarea "Hi, it's [PERSON_NAME] with PetSuites Tulsa would you beable to come in for an …" at bounding box center [1020, 459] width 368 height 77
type textarea "Hi, it's [PERSON_NAME] with PetSuites Tulsa would you beable to come in for an …"
click at [1179, 517] on button "Send" at bounding box center [1172, 519] width 64 height 26
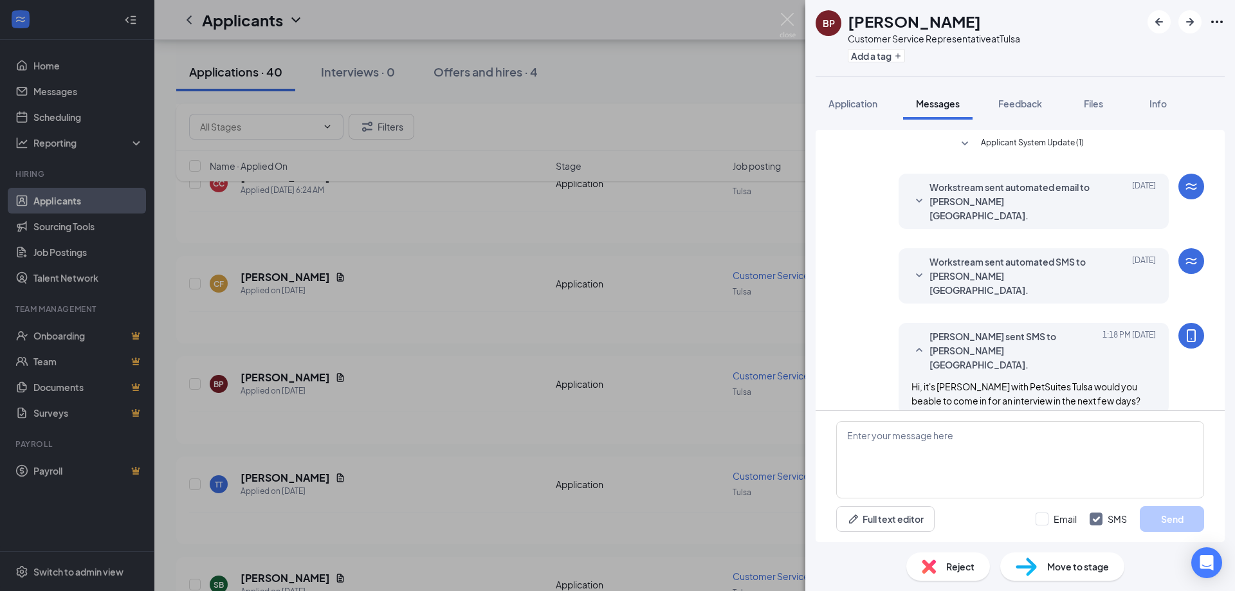
click at [788, 12] on div "BP [PERSON_NAME] Customer Service Representative at [GEOGRAPHIC_DATA] Add a tag…" at bounding box center [617, 295] width 1235 height 591
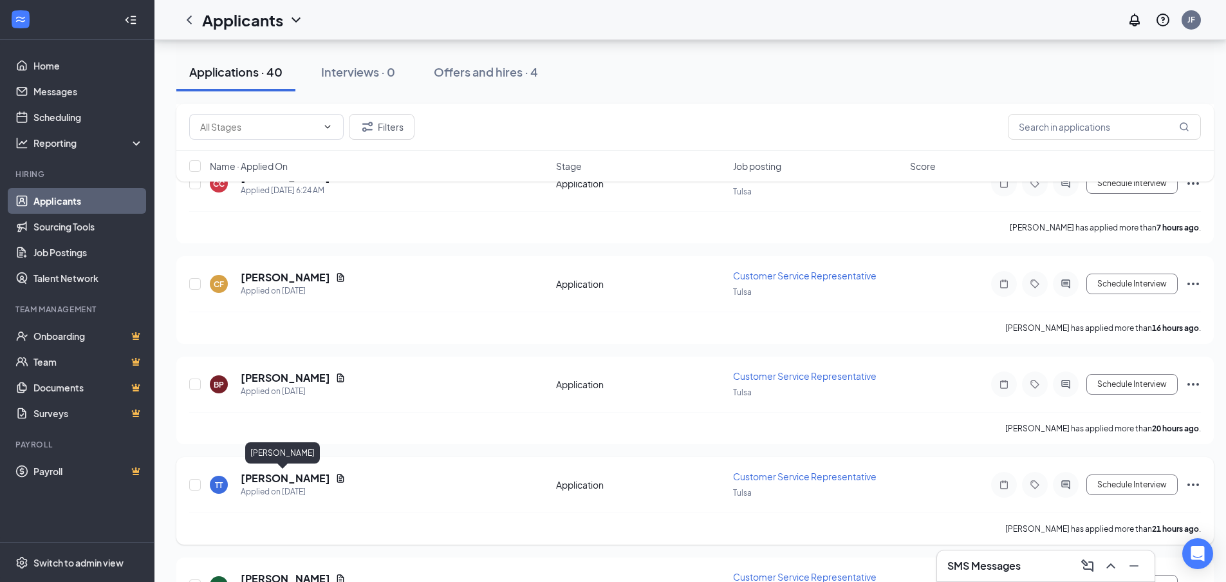
click at [276, 476] on h5 "[PERSON_NAME]" at bounding box center [285, 478] width 89 height 14
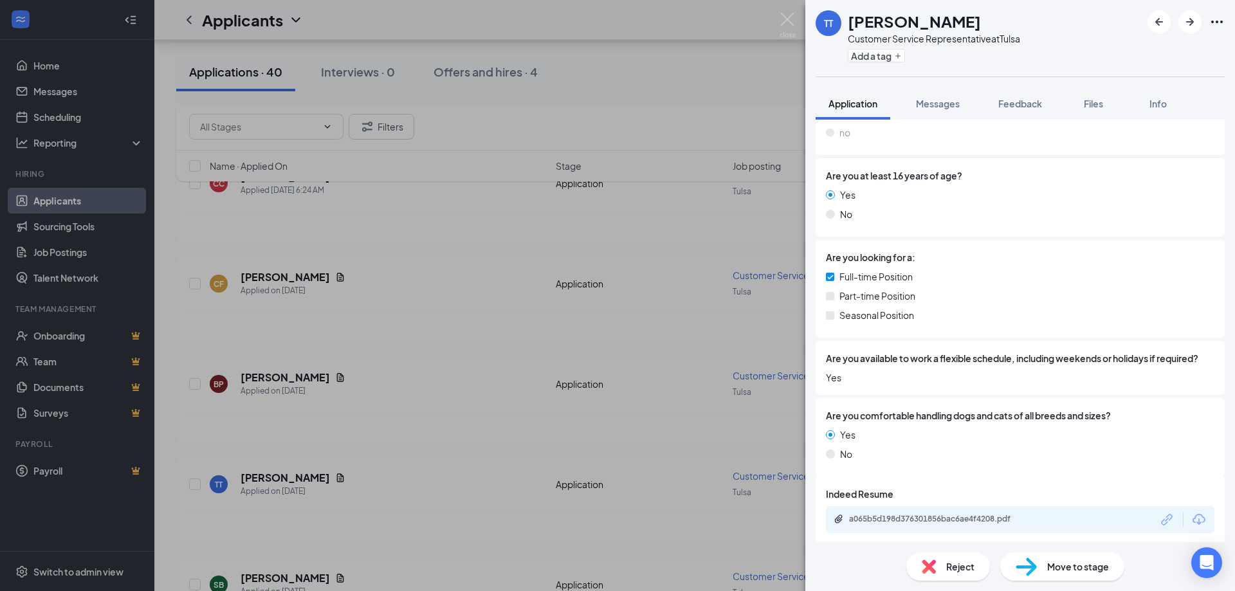
scroll to position [253, 0]
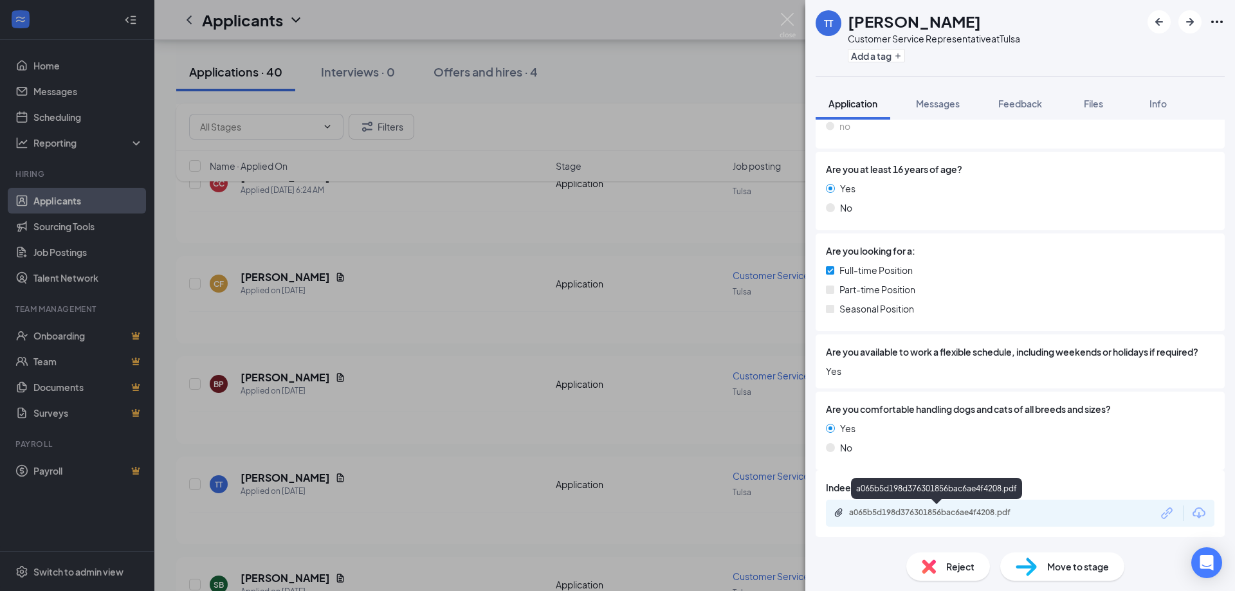
click at [979, 512] on div "a065b5d198d376301856bac6ae4f4208.pdf" at bounding box center [939, 513] width 180 height 10
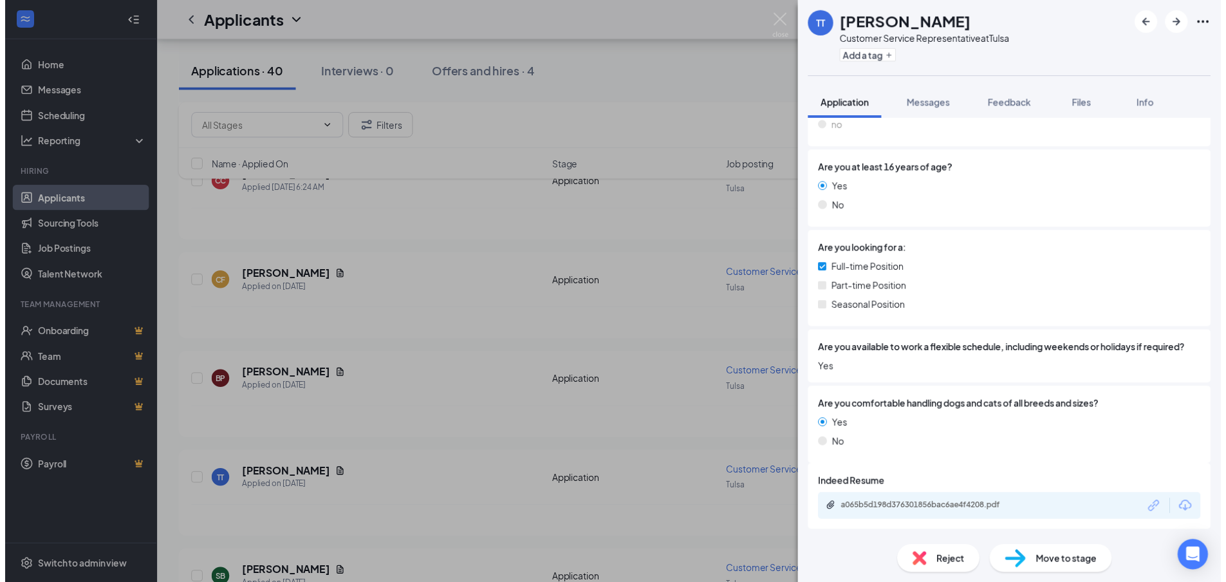
scroll to position [248, 0]
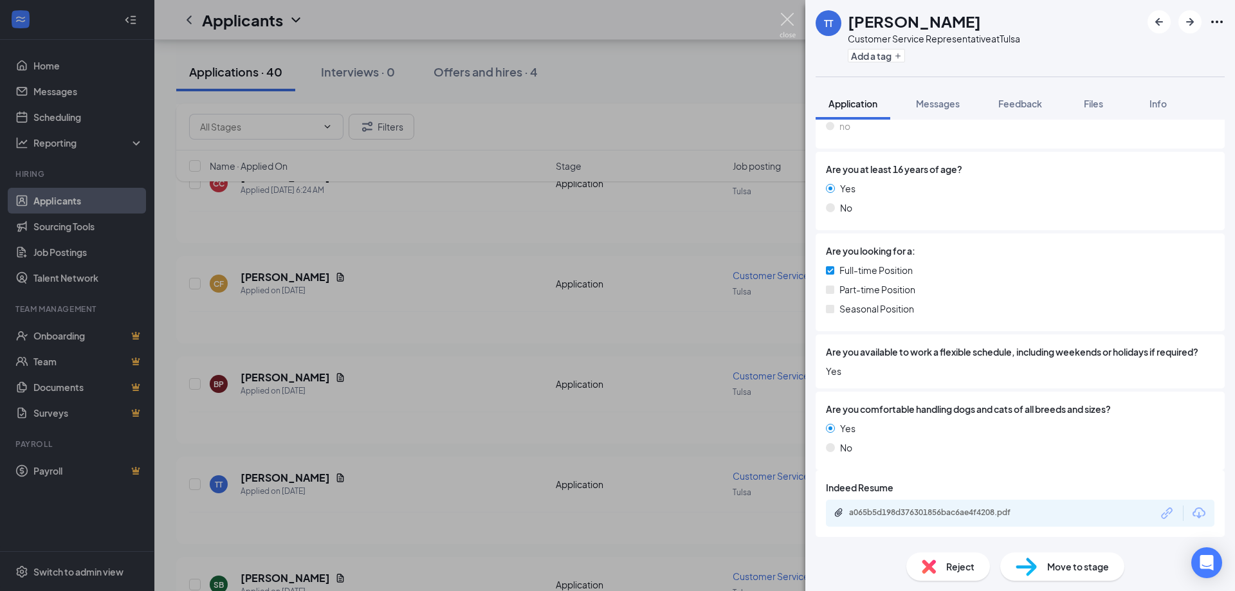
click at [789, 21] on img at bounding box center [788, 25] width 16 height 25
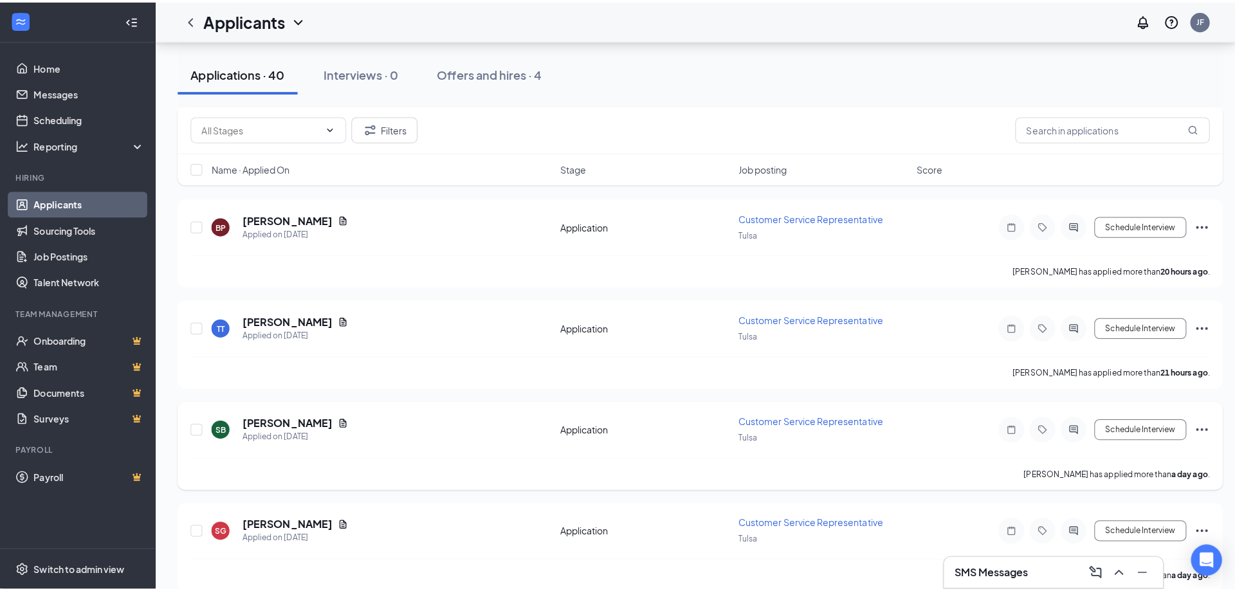
scroll to position [515, 0]
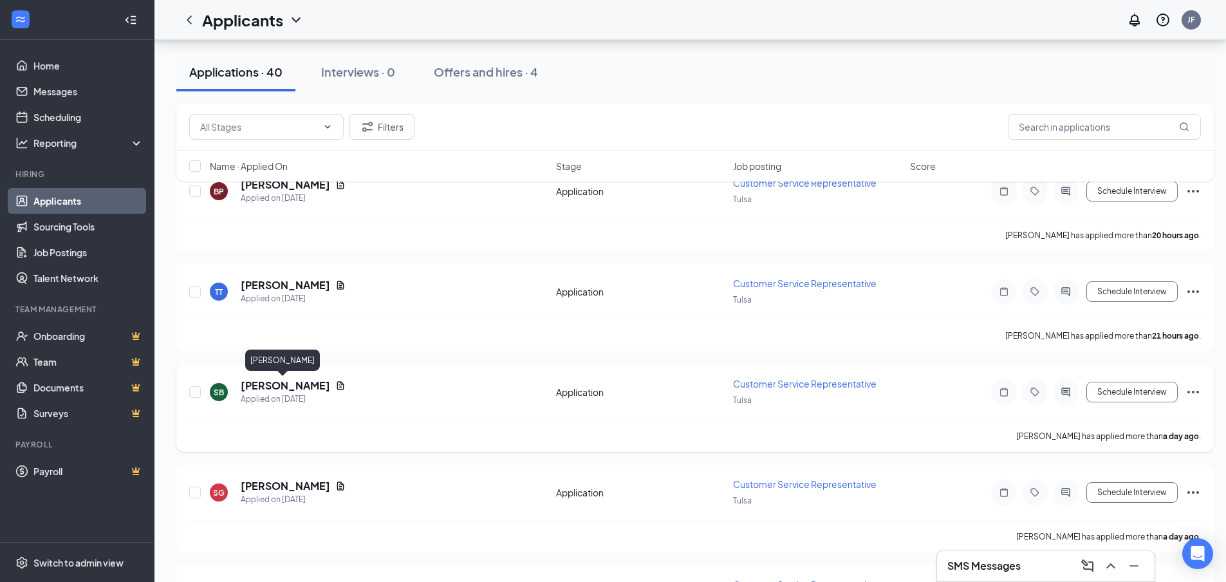
click at [302, 389] on h5 "[PERSON_NAME]" at bounding box center [285, 385] width 89 height 14
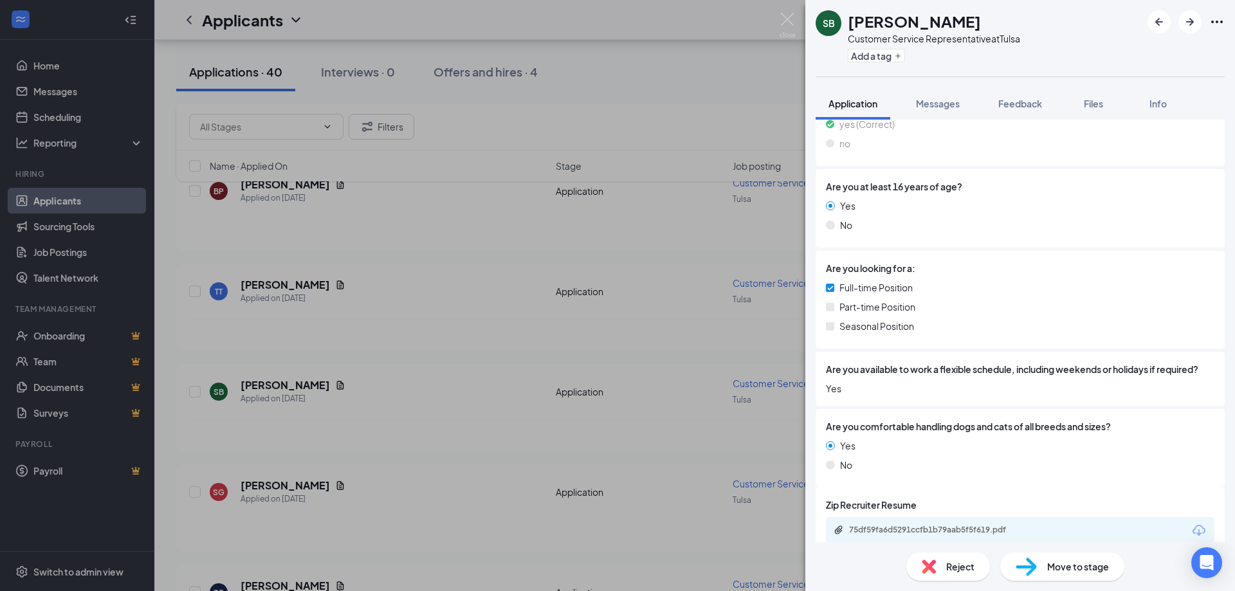
scroll to position [289, 0]
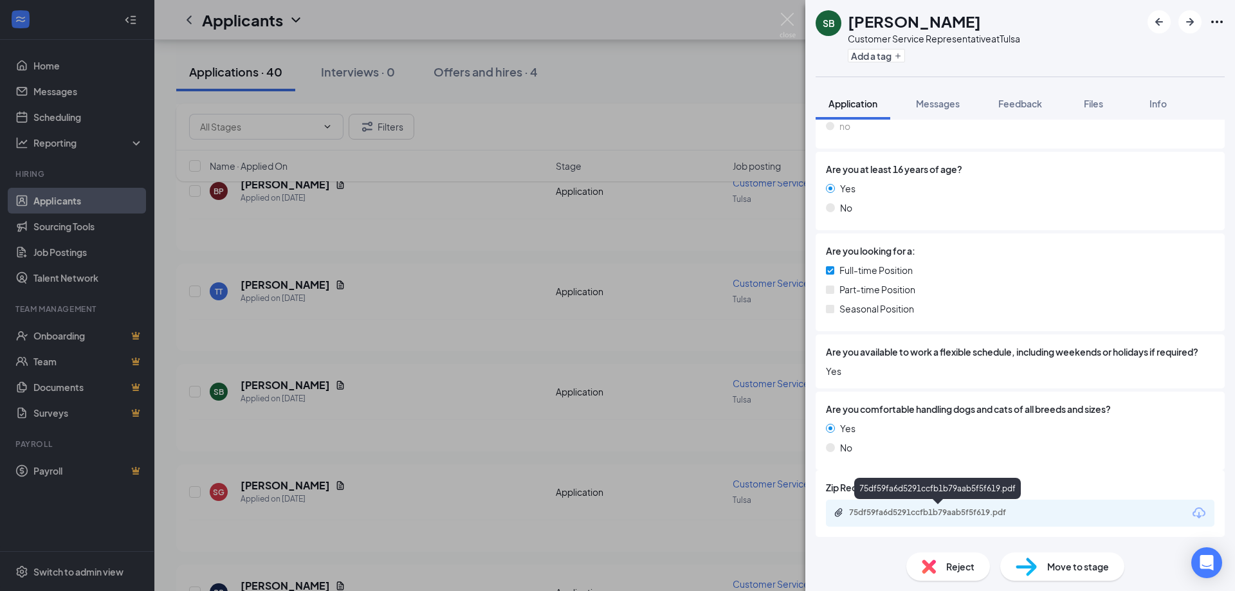
click at [909, 510] on div "75df59fa6d5291ccfb1b79aab5f5f619.pdf" at bounding box center [939, 513] width 180 height 10
click at [797, 11] on div "SB [PERSON_NAME] Customer Service Representative at [GEOGRAPHIC_DATA] Add a tag…" at bounding box center [617, 295] width 1235 height 591
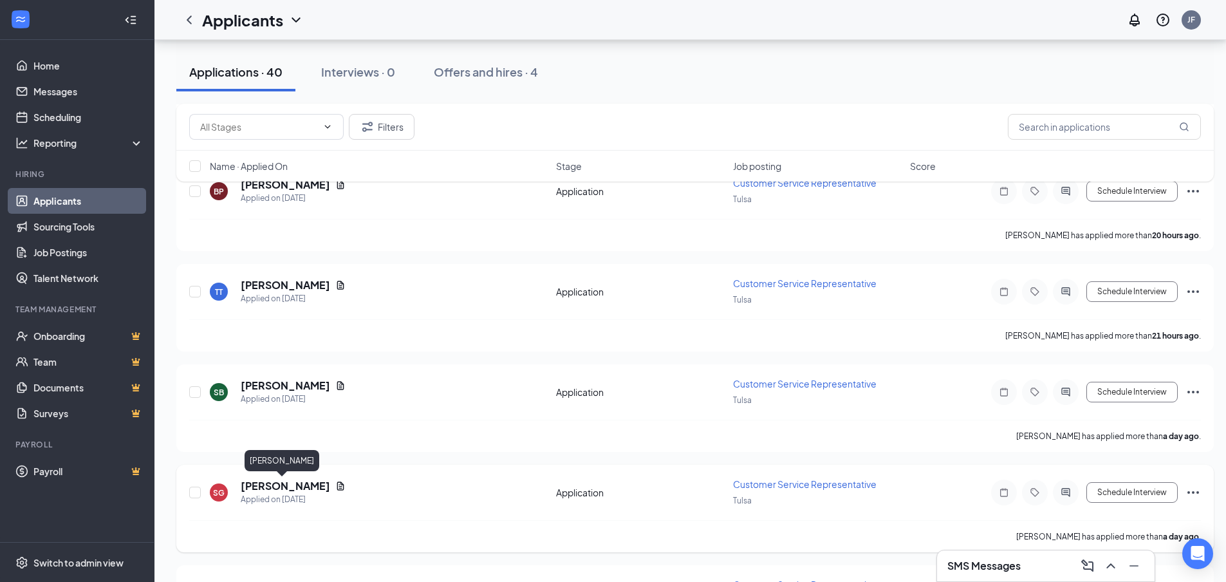
click at [271, 486] on h5 "[PERSON_NAME]" at bounding box center [285, 486] width 89 height 14
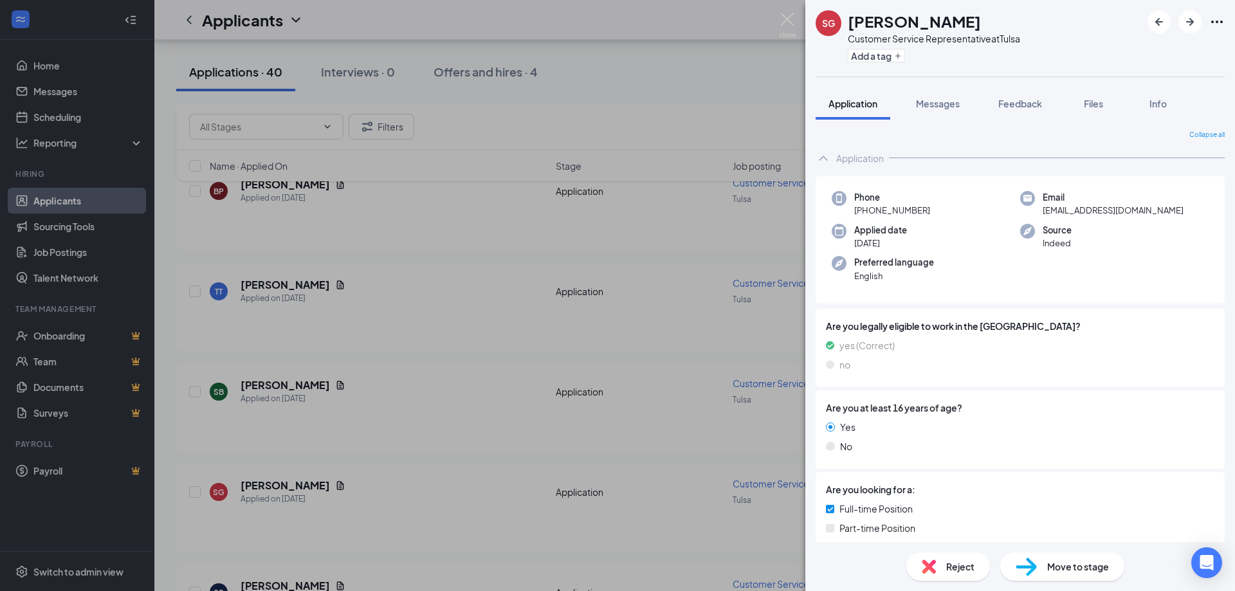
scroll to position [253, 0]
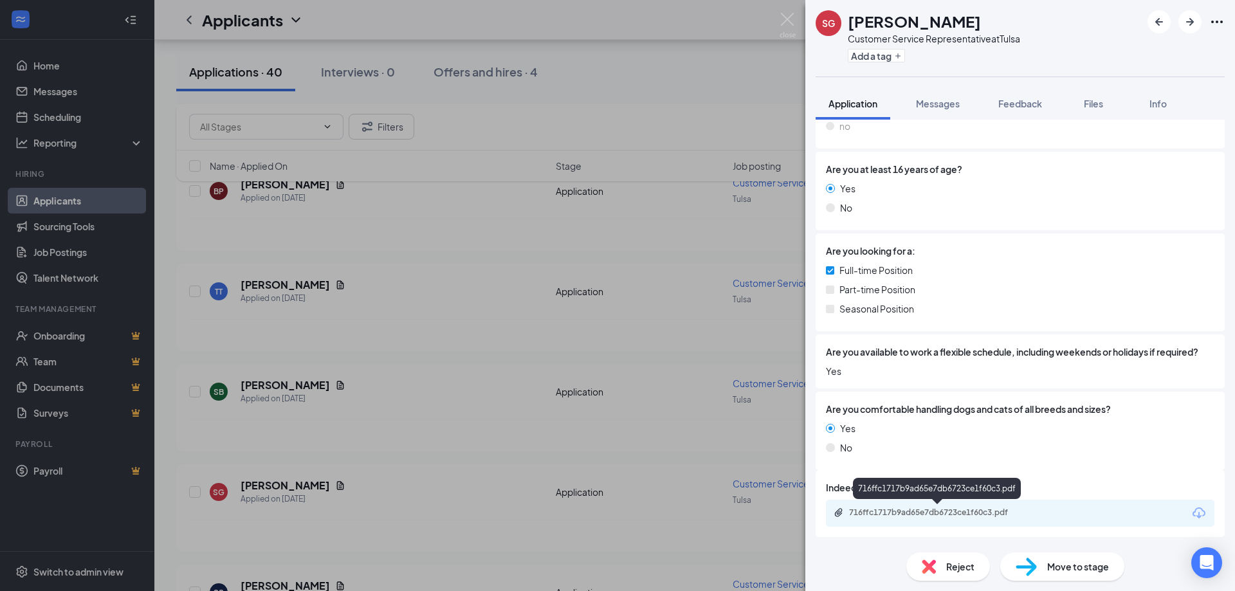
click at [928, 515] on div "716ffc1717b9ad65e7db6723ce1f60c3.pdf" at bounding box center [939, 513] width 180 height 10
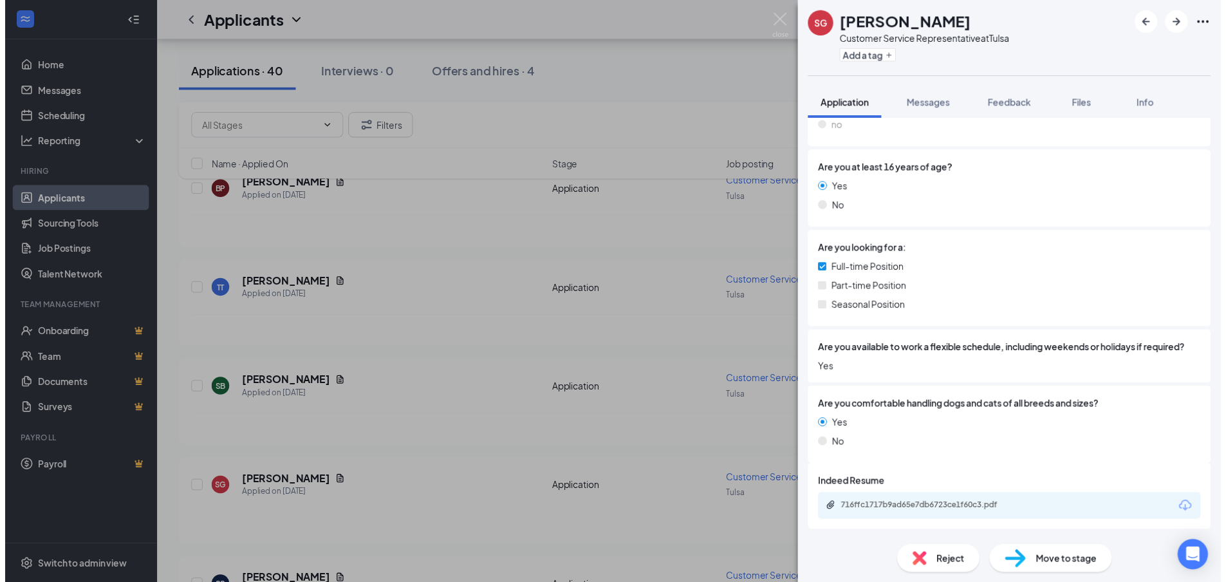
scroll to position [248, 0]
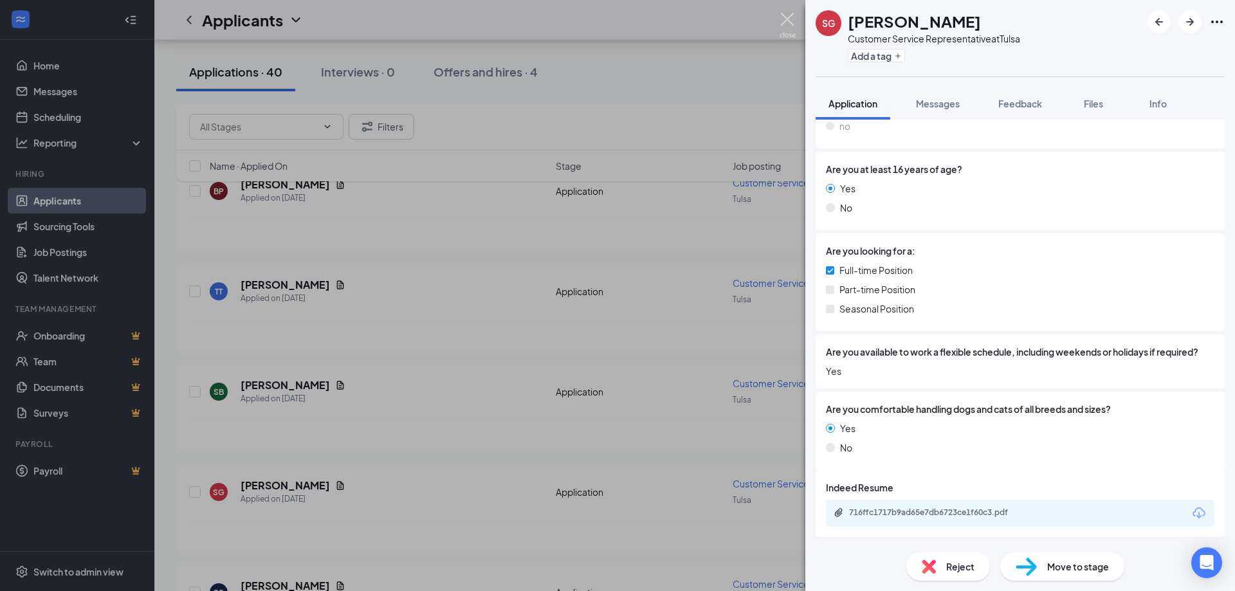
click at [789, 18] on img at bounding box center [788, 25] width 16 height 25
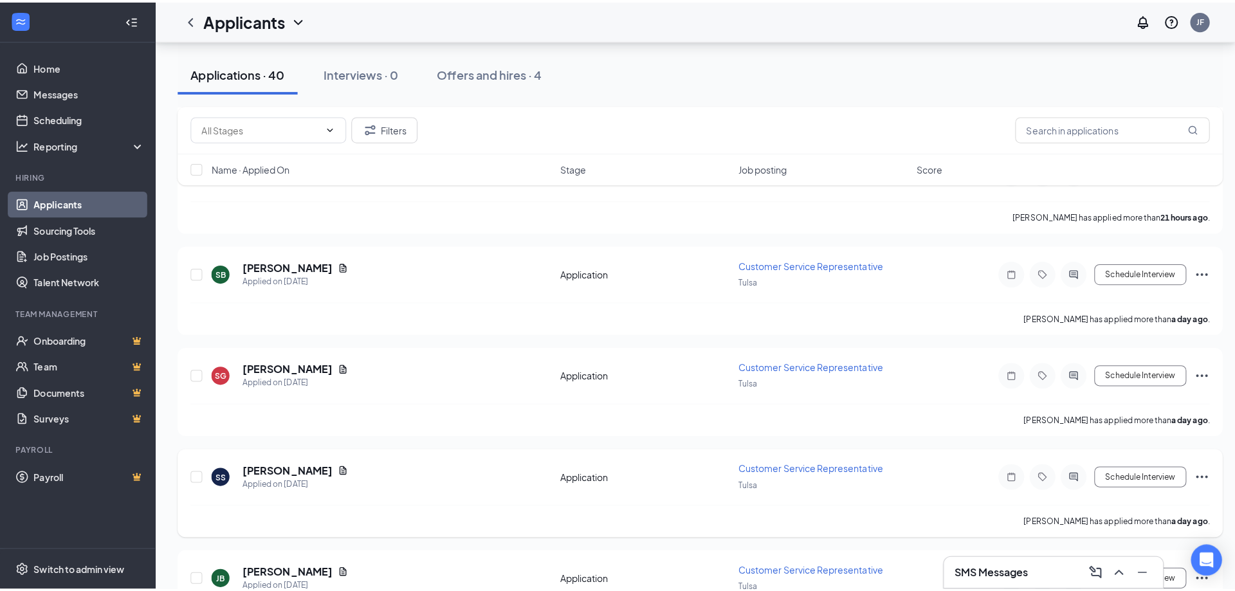
scroll to position [643, 0]
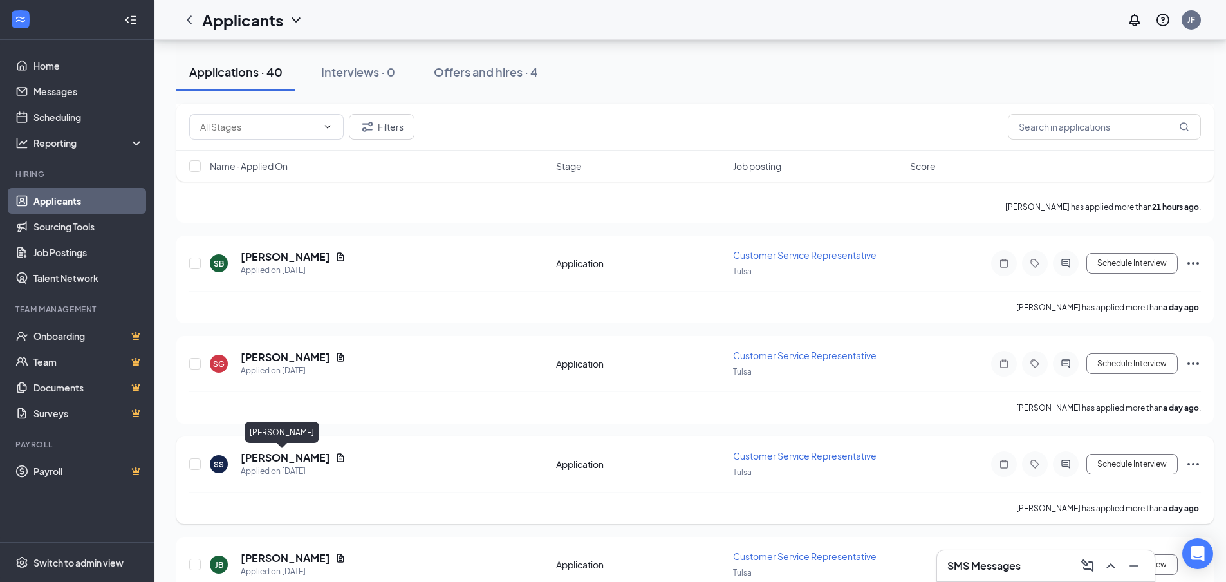
click at [281, 462] on h5 "[PERSON_NAME]" at bounding box center [285, 457] width 89 height 14
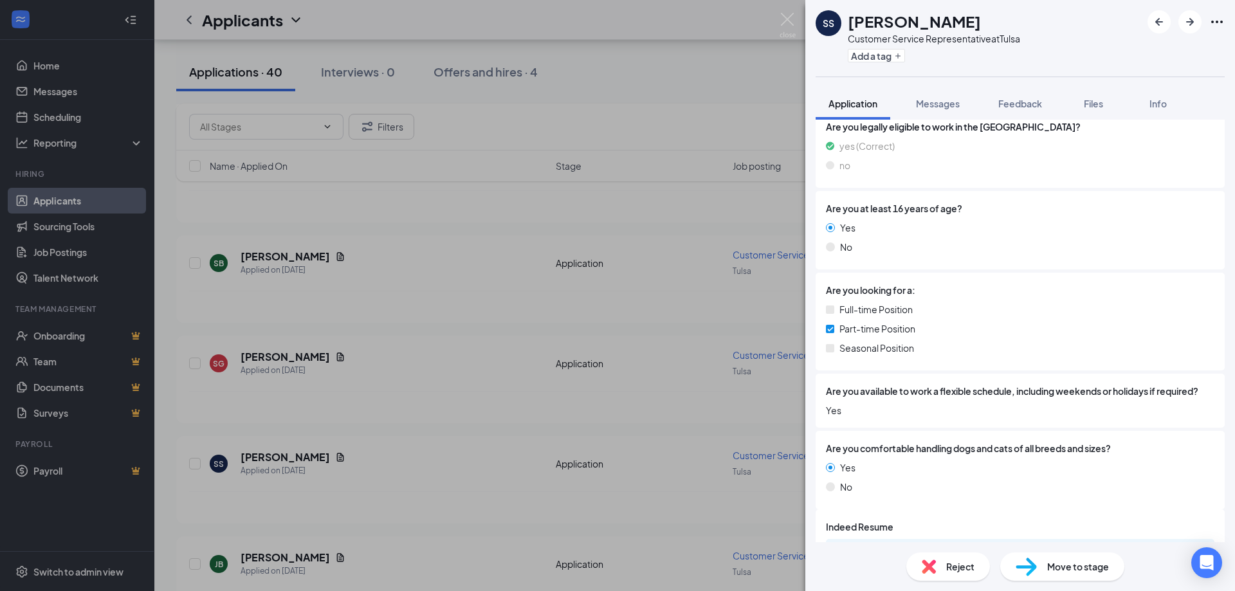
scroll to position [253, 0]
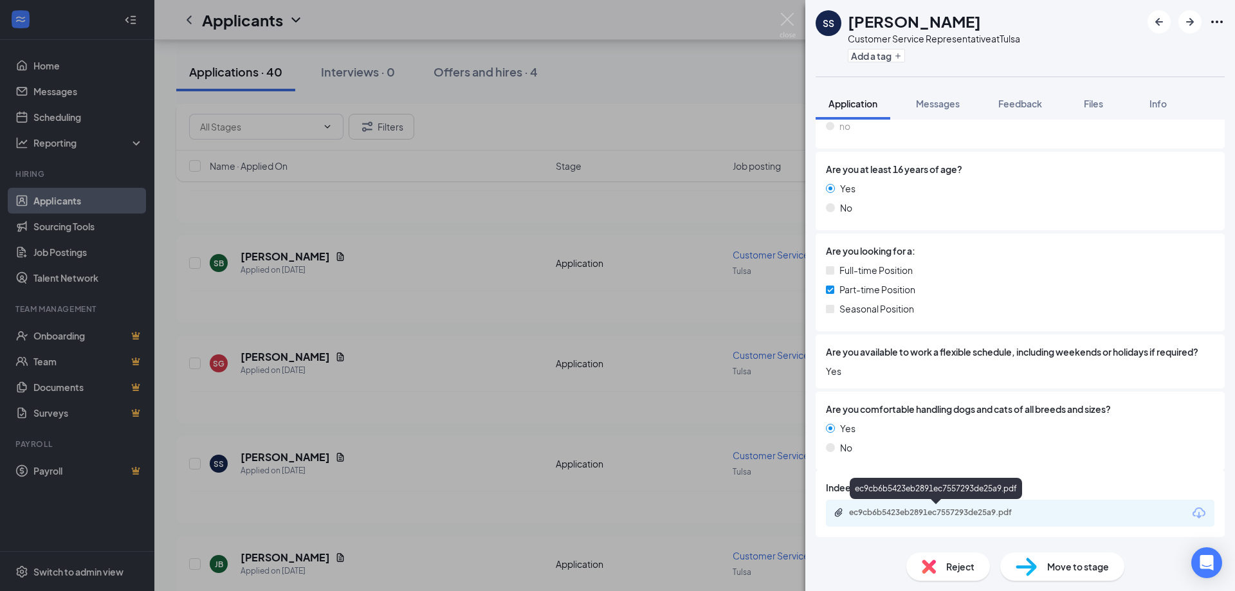
click at [935, 513] on div "ec9cb6b5423eb2891ec7557293de25a9.pdf" at bounding box center [939, 513] width 180 height 10
click at [941, 99] on span "Messages" at bounding box center [938, 104] width 44 height 12
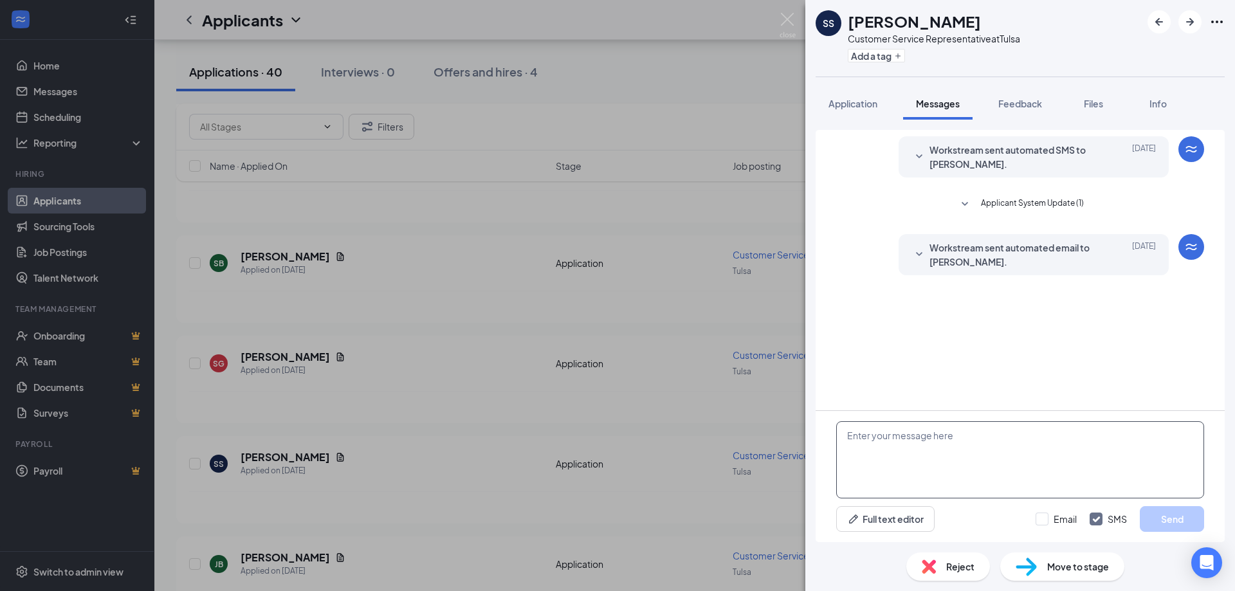
click at [881, 438] on textarea at bounding box center [1020, 459] width 368 height 77
paste textarea "Hi, it's [PERSON_NAME] with PetSuites Tulsa would you beable to come in for an …"
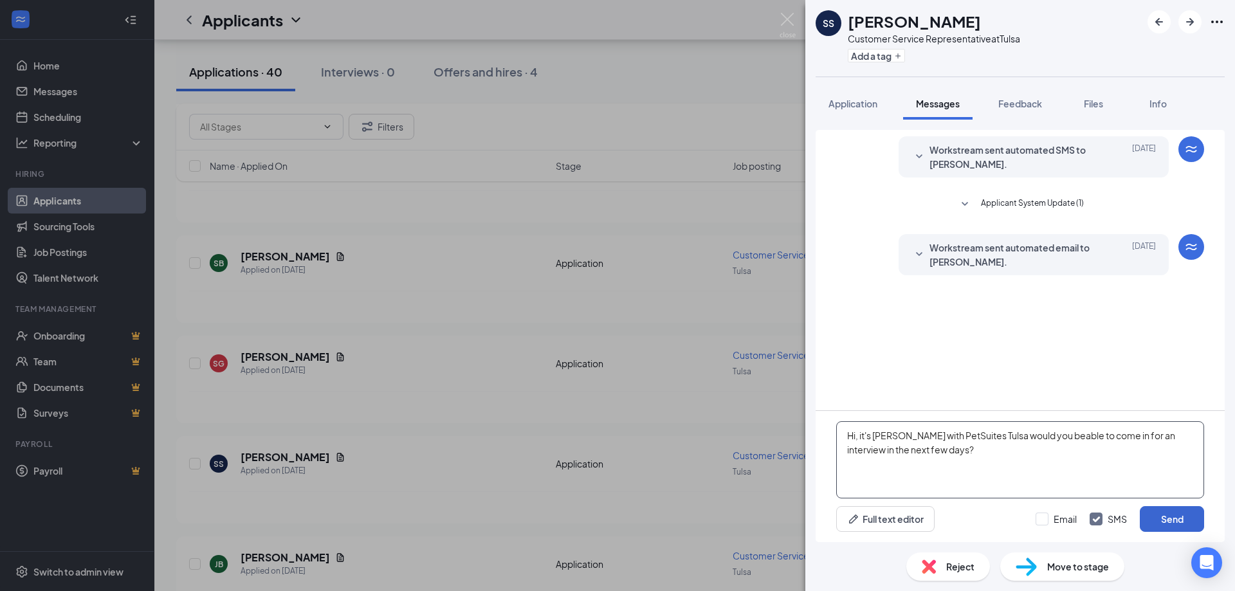
type textarea "Hi, it's [PERSON_NAME] with PetSuites Tulsa would you beable to come in for an …"
click at [1168, 513] on button "Send" at bounding box center [1172, 519] width 64 height 26
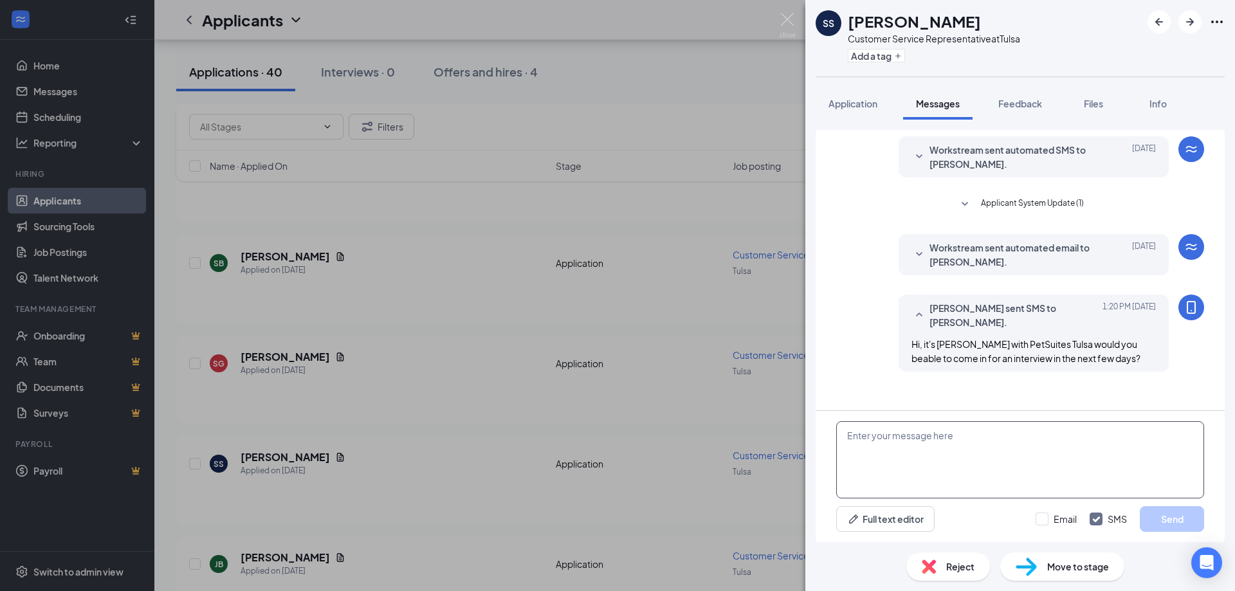
paste textarea "Hi, it's [PERSON_NAME] with PetSuites Tulsa would you beable to come in for an …"
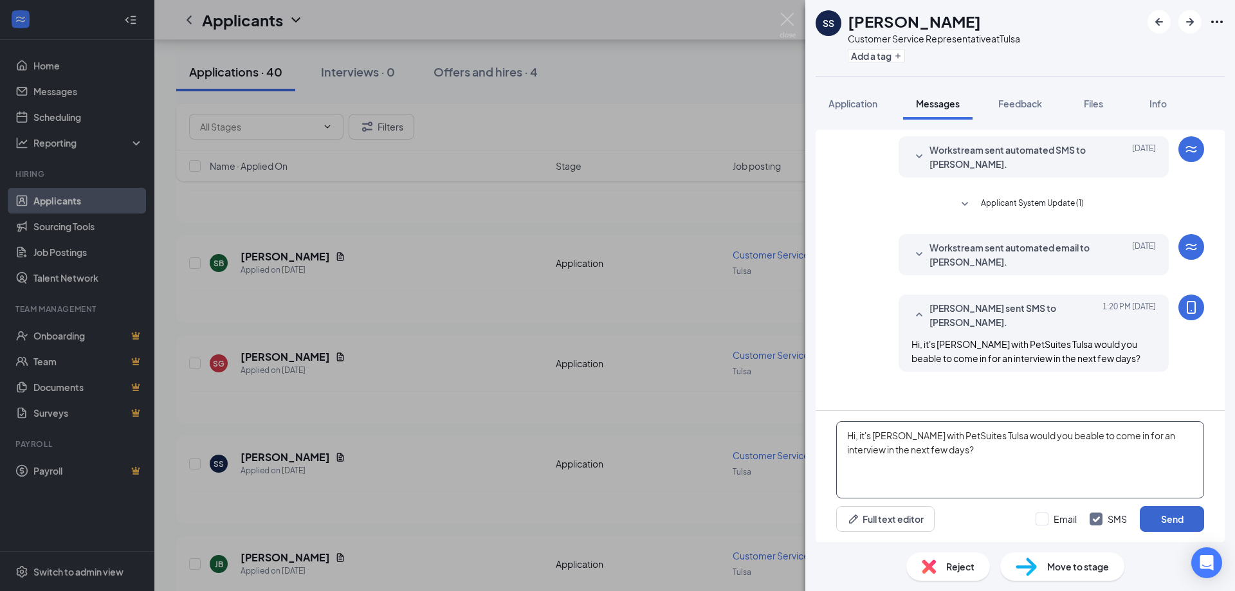
type textarea "Hi, it's [PERSON_NAME] with PetSuites Tulsa would you beable to come in for an …"
click at [1170, 521] on button "Send" at bounding box center [1172, 519] width 64 height 26
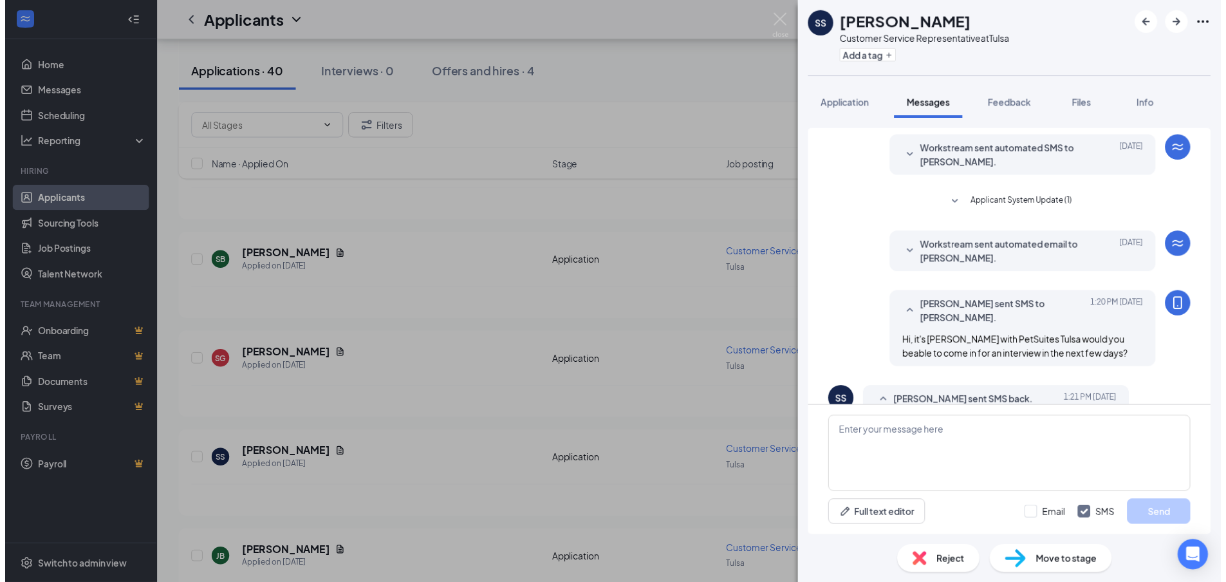
scroll to position [143, 0]
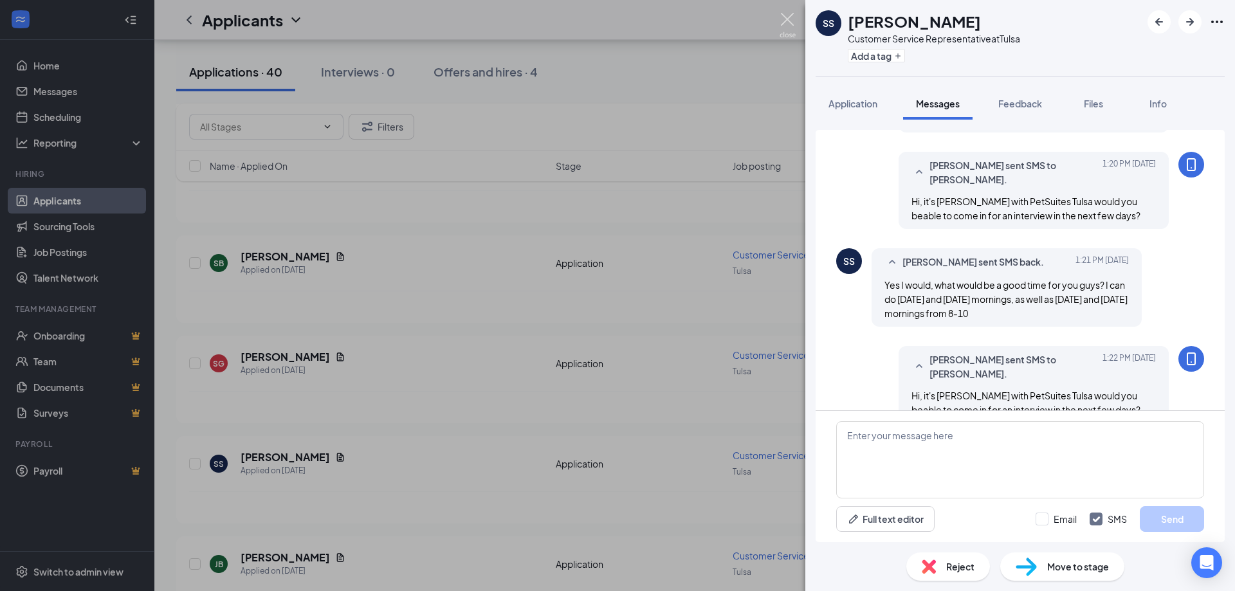
click at [789, 13] on img at bounding box center [788, 25] width 16 height 25
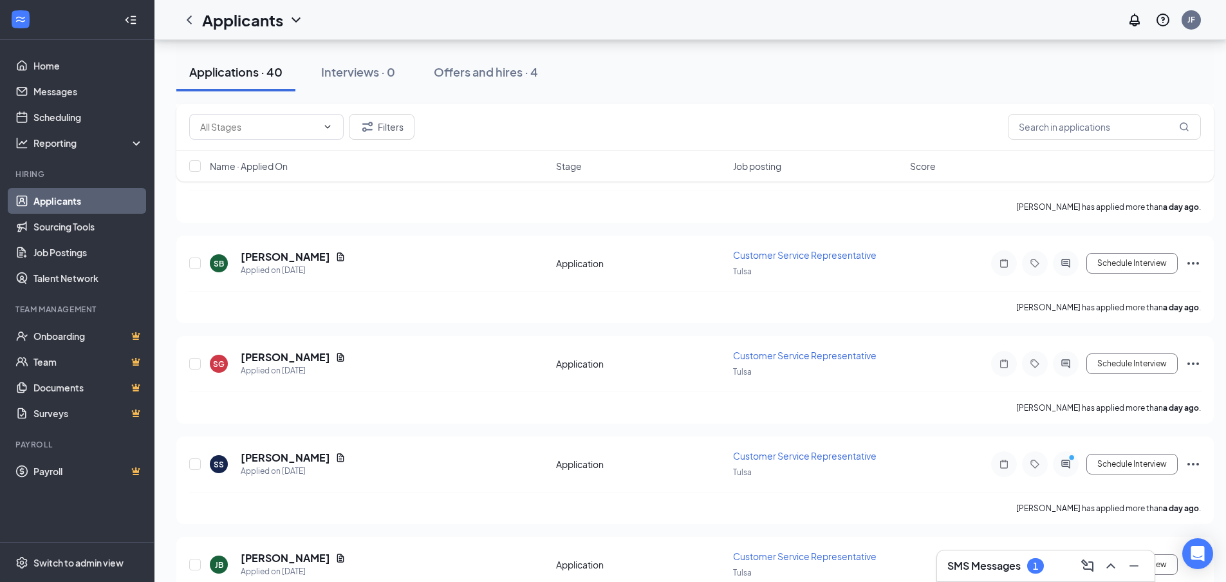
click at [981, 568] on h3 "SMS Messages" at bounding box center [983, 565] width 73 height 14
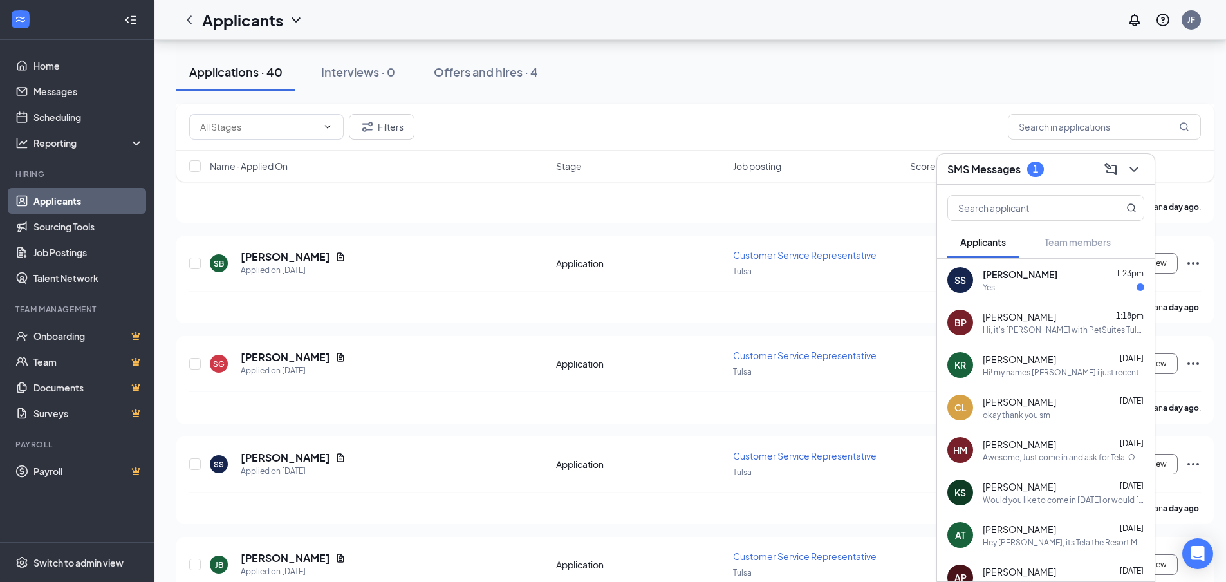
click at [1035, 279] on span "[PERSON_NAME]" at bounding box center [1020, 274] width 75 height 13
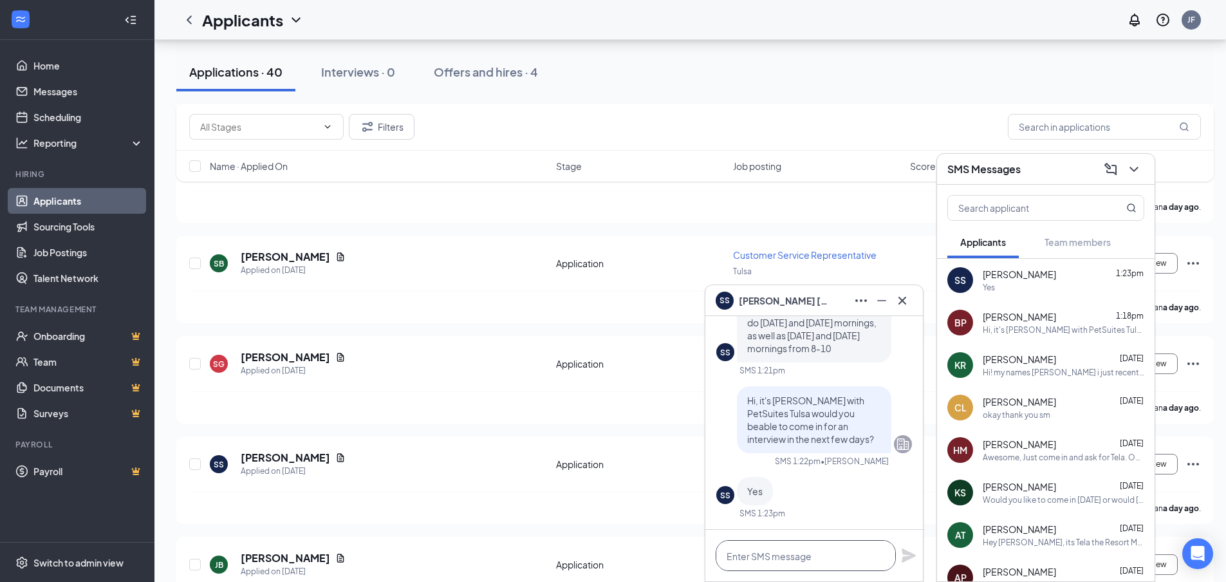
click at [791, 560] on textarea at bounding box center [805, 555] width 180 height 31
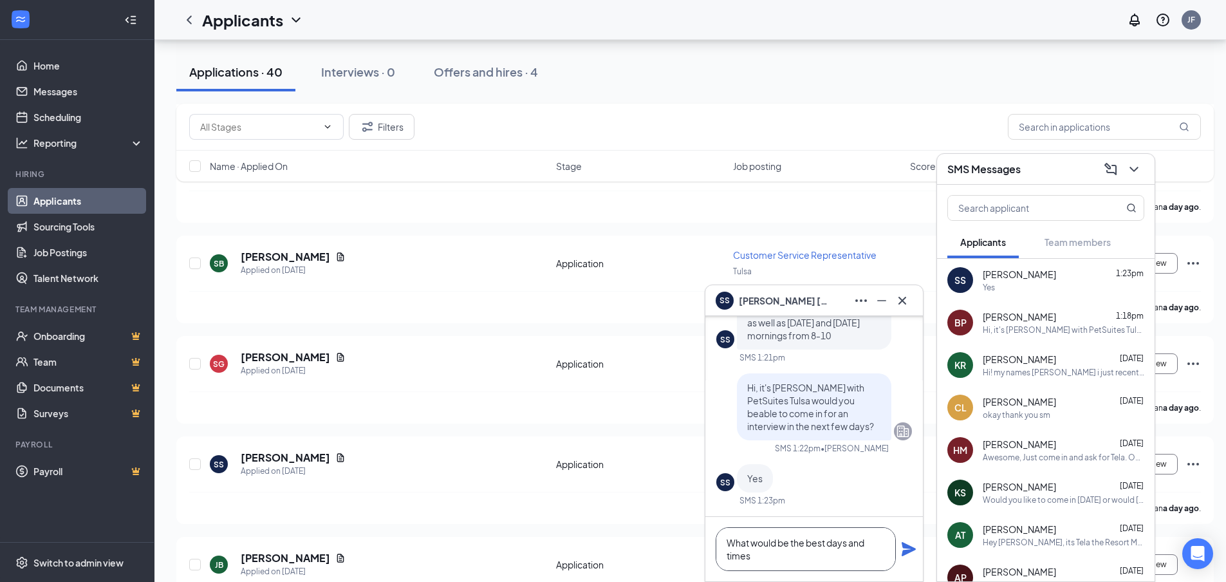
click at [827, 543] on textarea "What would be the best days and times" at bounding box center [805, 549] width 180 height 44
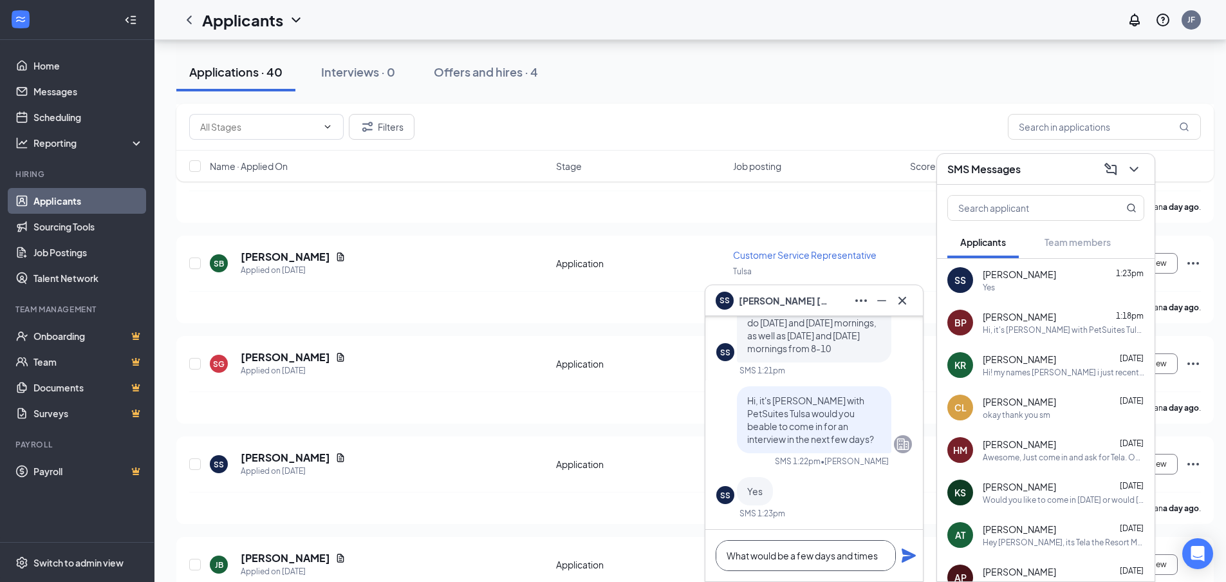
click at [882, 558] on textarea "What would be a few days and times" at bounding box center [805, 555] width 180 height 31
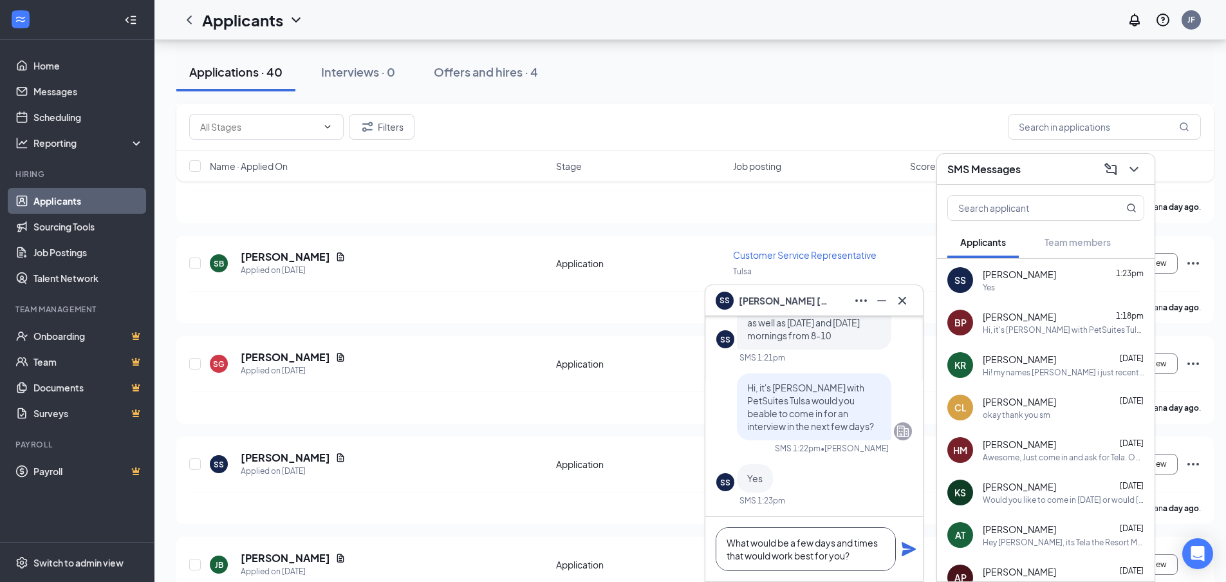
type textarea "What would be a few days and times that would work best for you?"
click at [908, 554] on icon "Plane" at bounding box center [908, 548] width 15 height 15
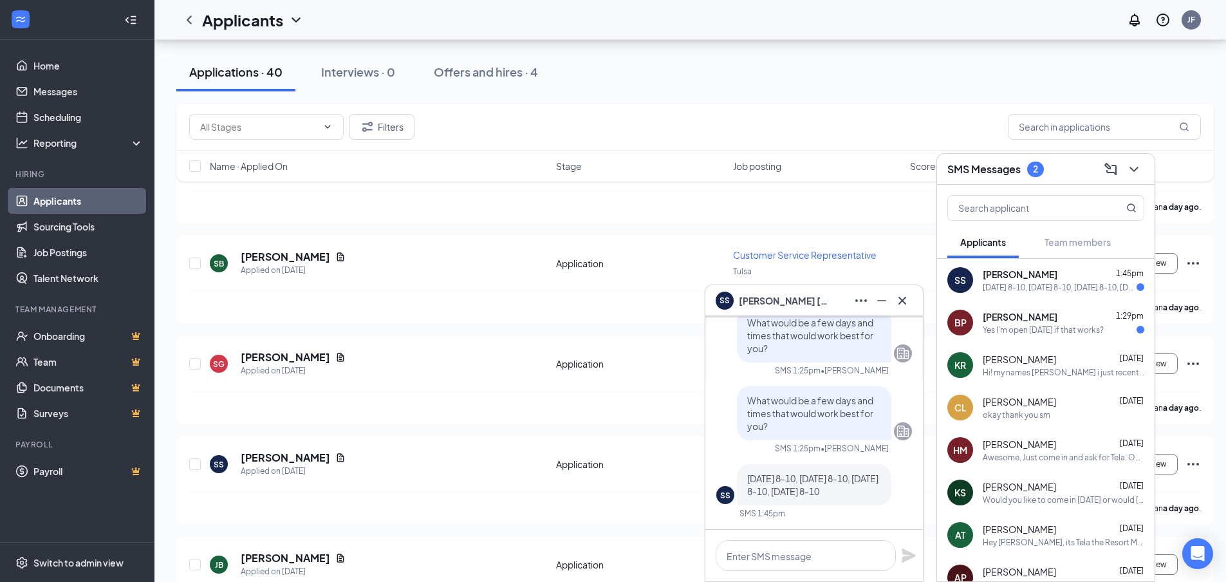
click at [1051, 313] on span "[PERSON_NAME]" at bounding box center [1020, 316] width 75 height 13
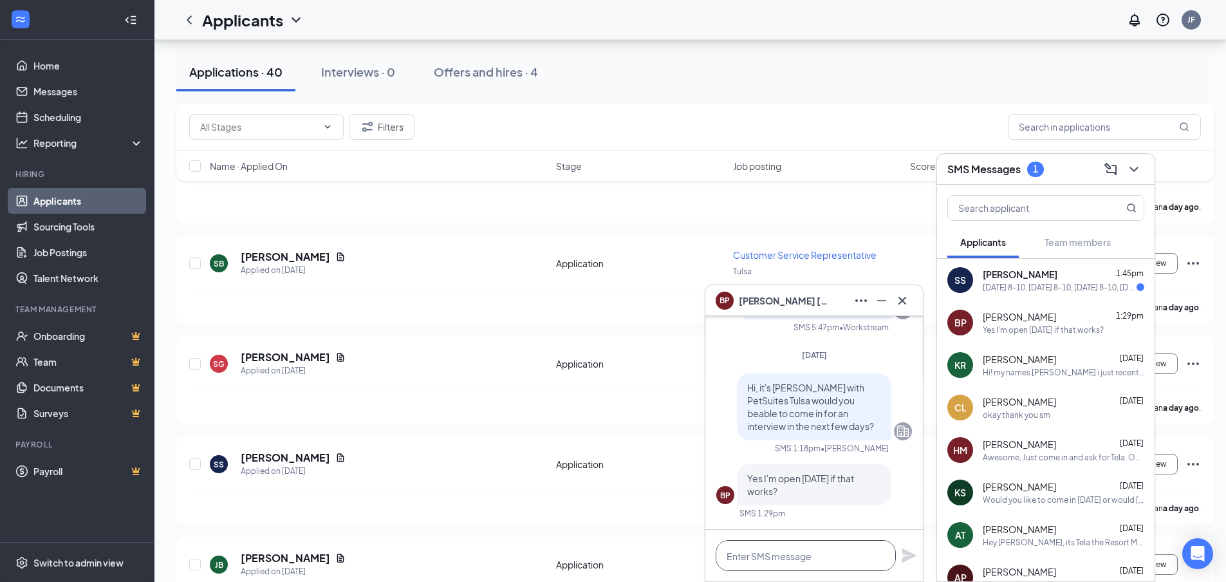
click at [783, 551] on textarea at bounding box center [805, 555] width 180 height 31
click at [791, 564] on textarea at bounding box center [805, 555] width 180 height 31
type textarea "Yes we can do"
